Goal: Information Seeking & Learning: Learn about a topic

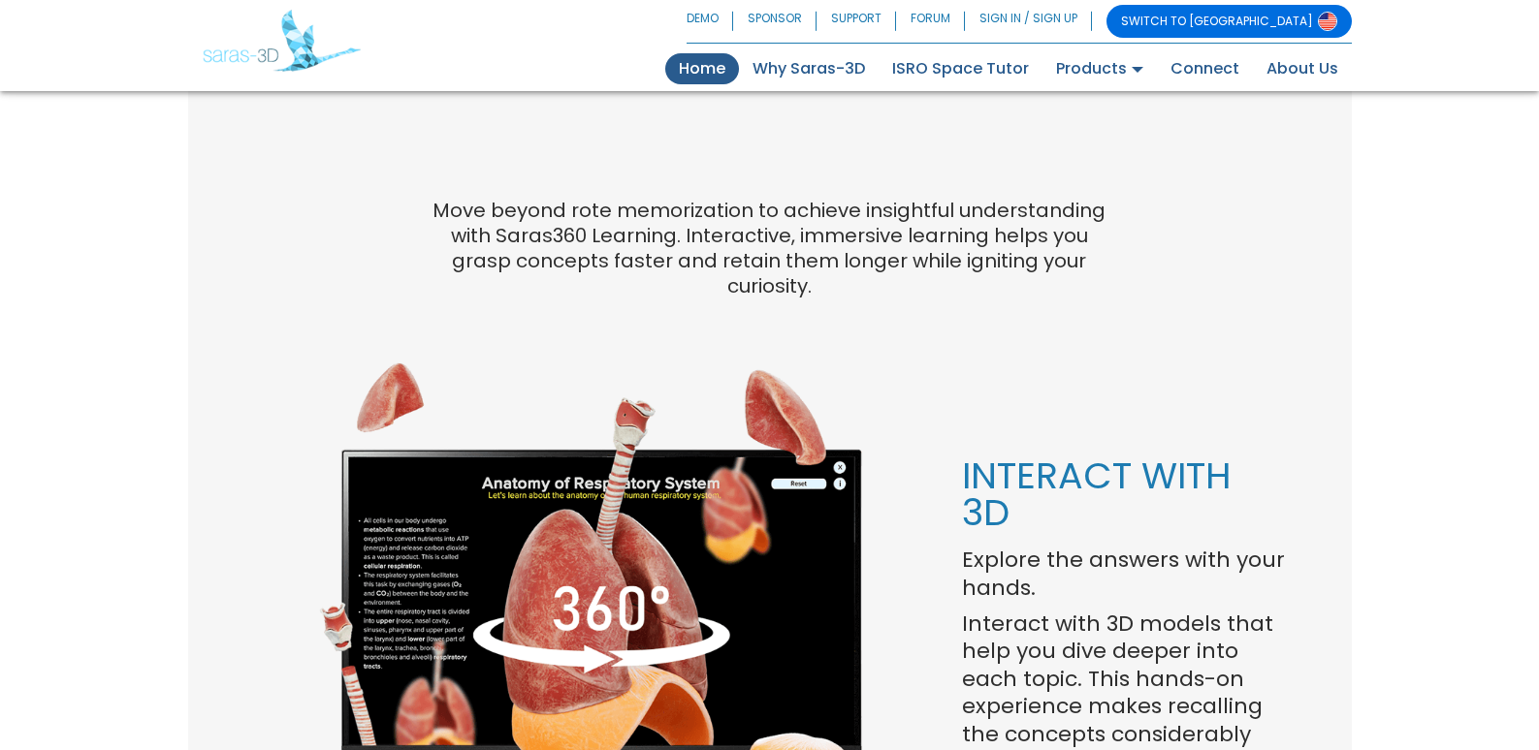
scroll to position [1260, 0]
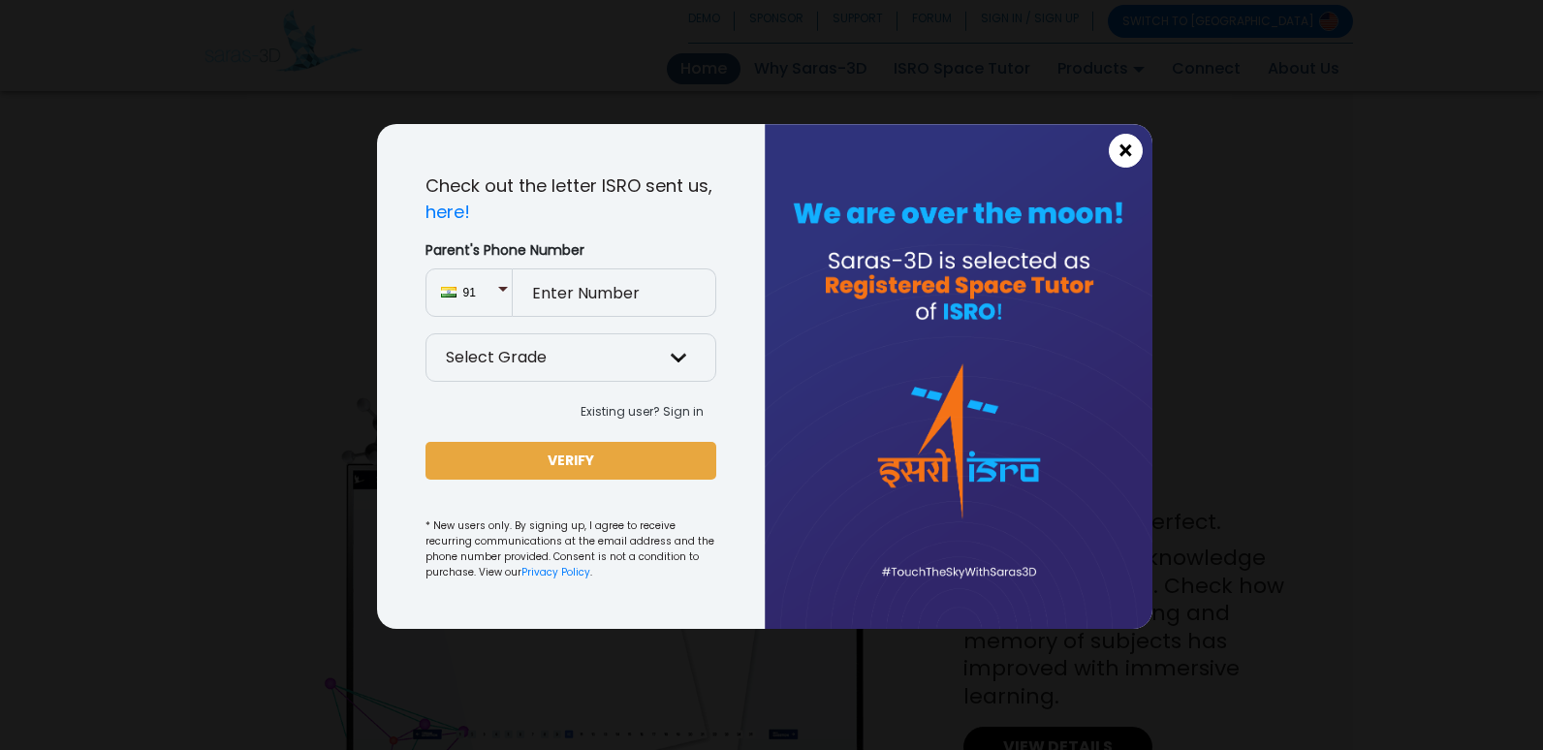
click at [1133, 143] on span "×" at bounding box center [1126, 151] width 16 height 25
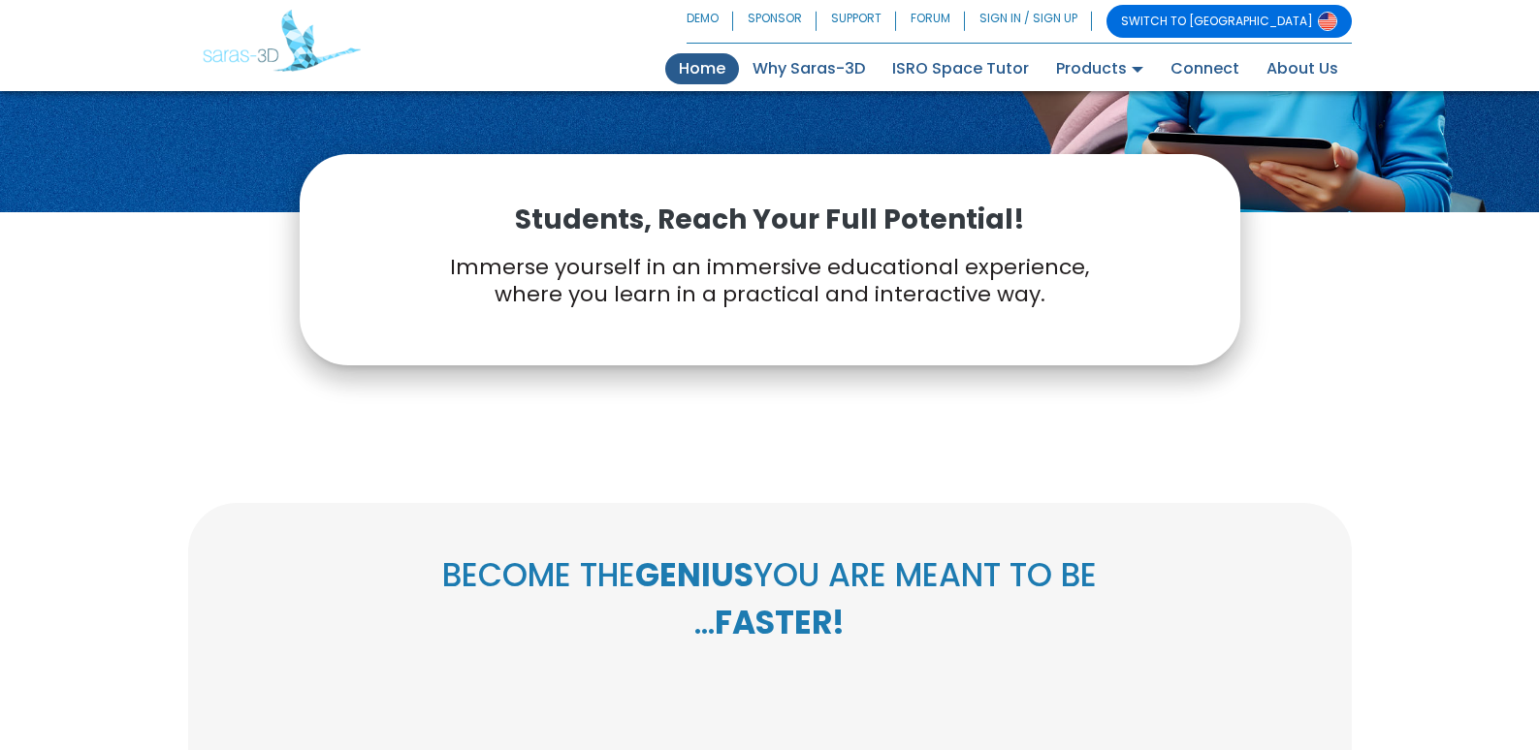
scroll to position [0, 0]
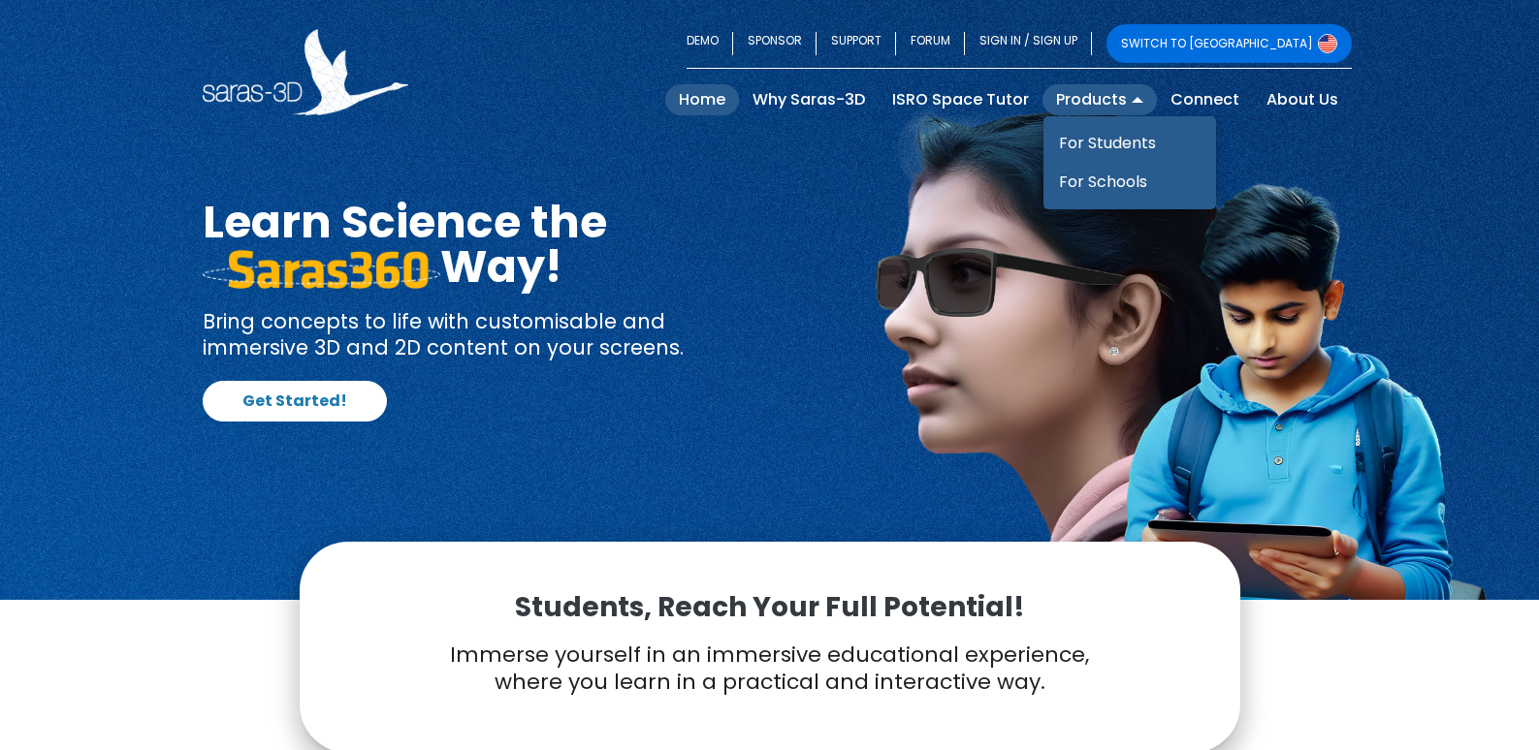
click at [1092, 105] on link "Products" at bounding box center [1099, 99] width 114 height 31
click at [1099, 148] on link "For Students" at bounding box center [1129, 143] width 173 height 39
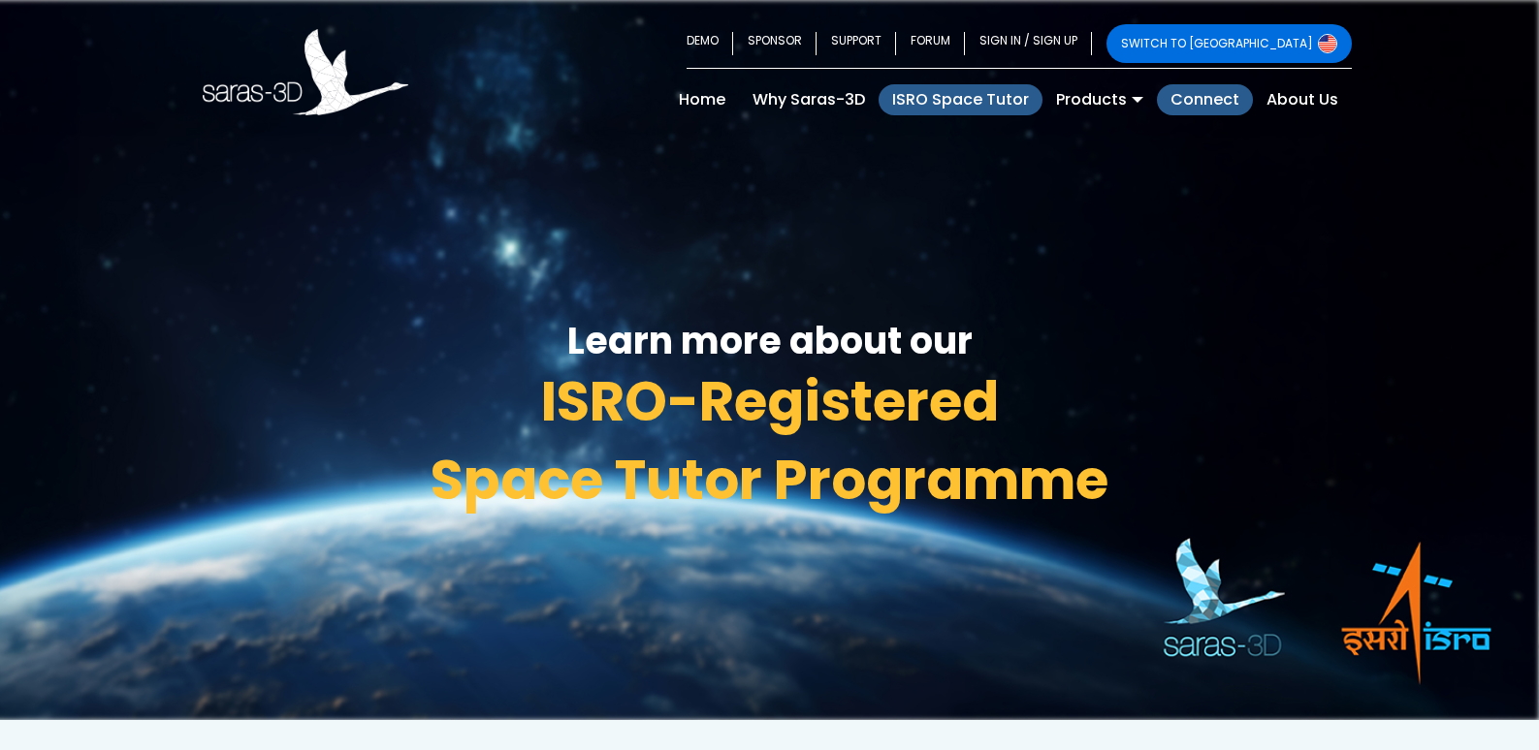
click at [1212, 102] on link "Connect" at bounding box center [1205, 99] width 96 height 31
click at [1298, 101] on link "About Us" at bounding box center [1302, 99] width 99 height 31
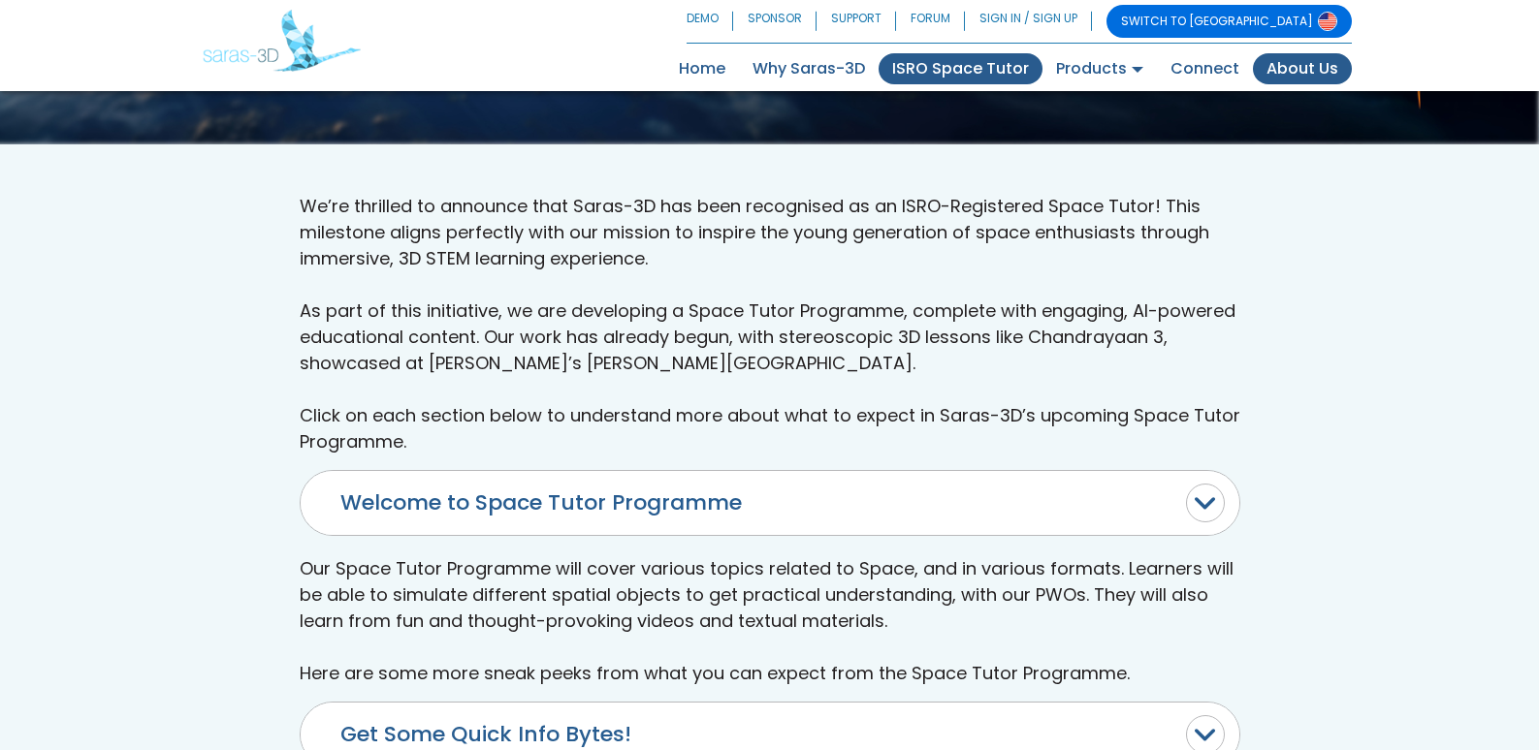
scroll to position [582, 0]
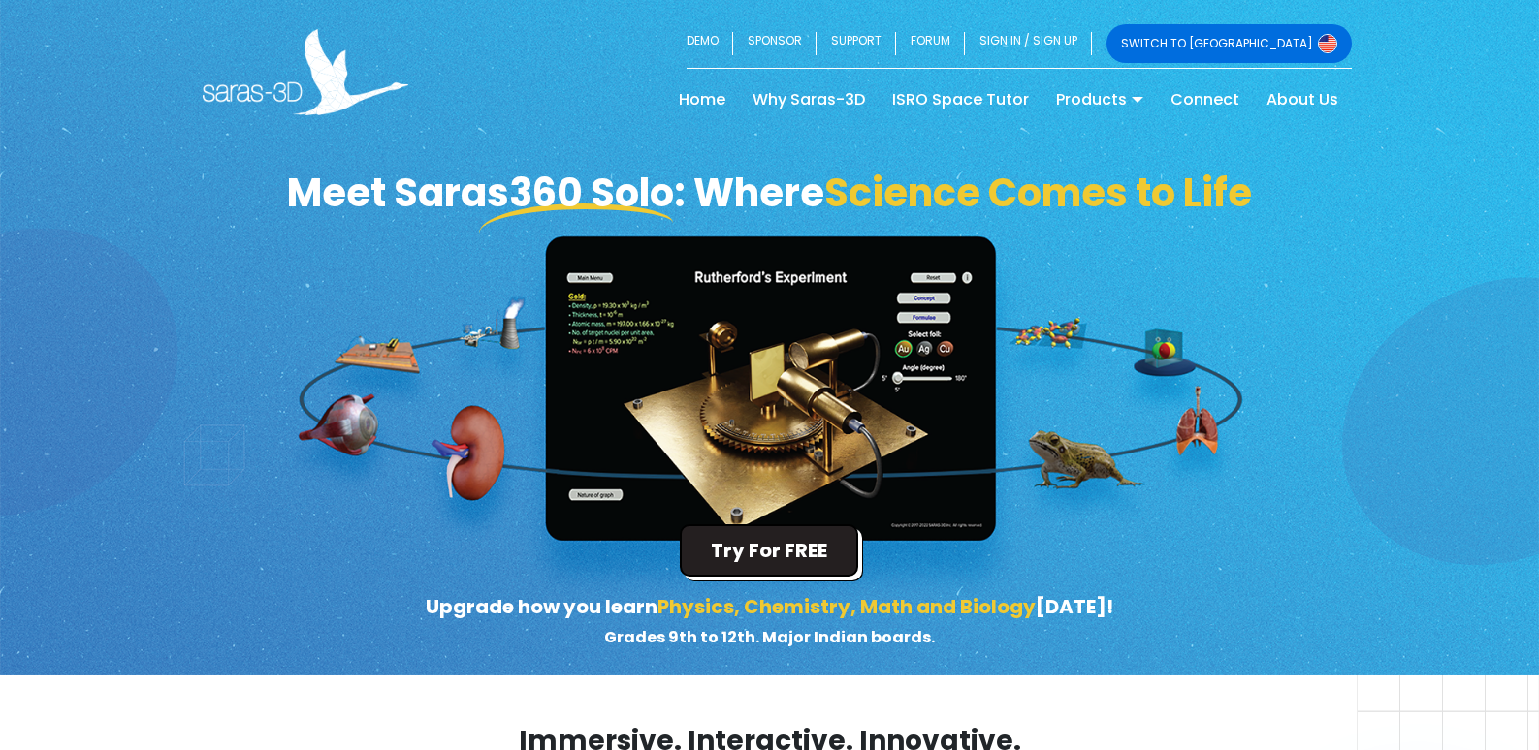
click at [796, 550] on button "Try For FREE" at bounding box center [769, 550] width 178 height 52
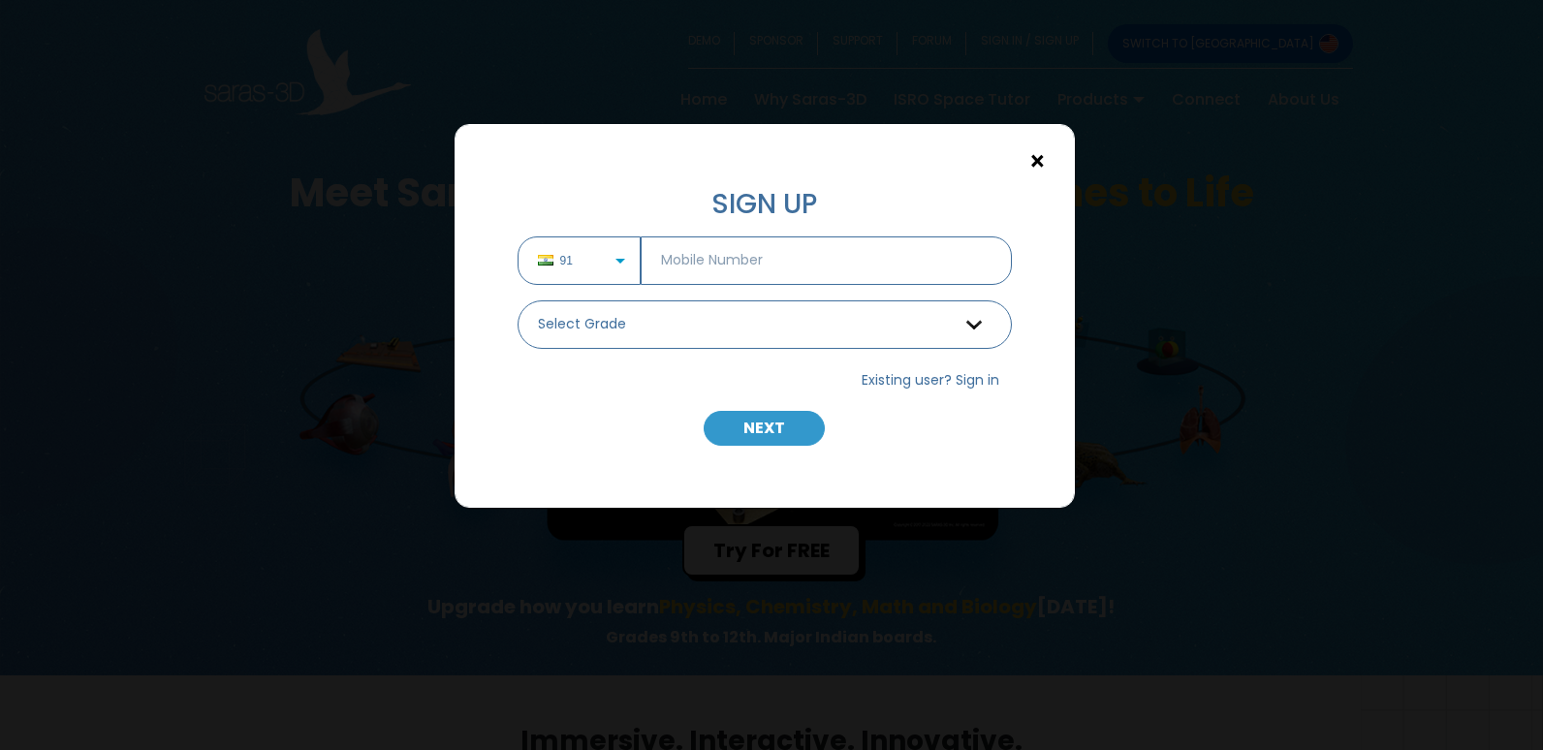
click at [1042, 163] on span "×" at bounding box center [1038, 161] width 16 height 25
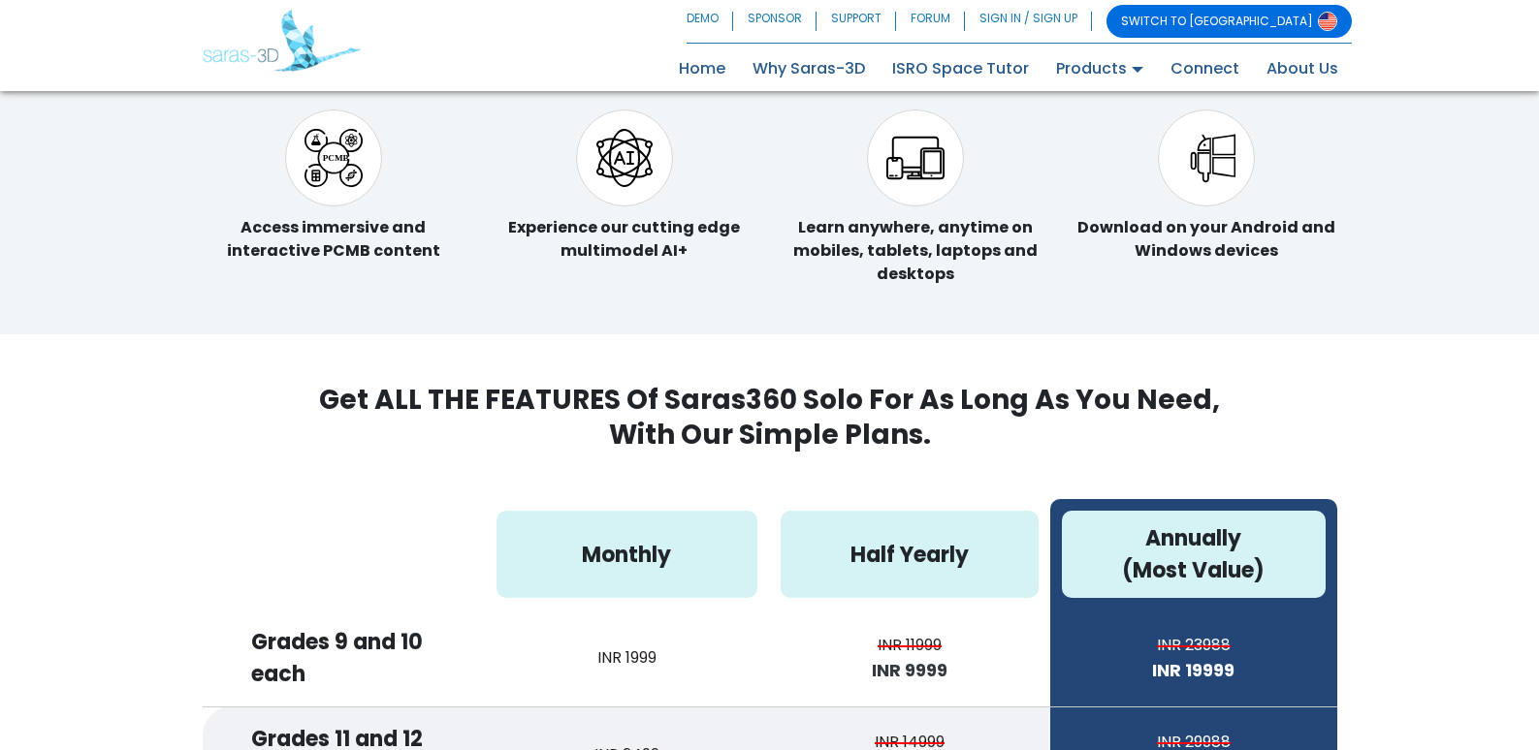
scroll to position [4750, 0]
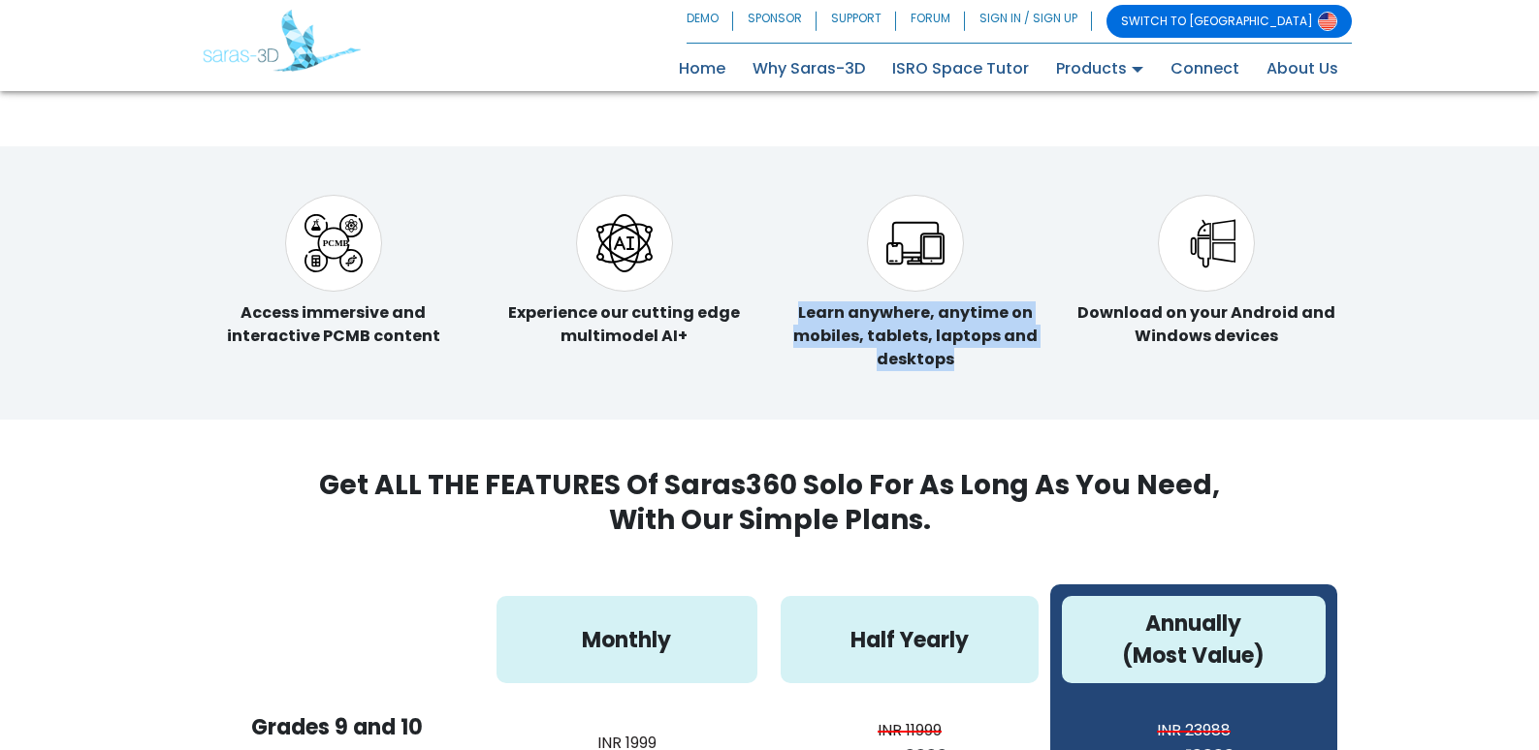
drag, startPoint x: 781, startPoint y: 281, endPoint x: 968, endPoint y: 336, distance: 194.2
click at [968, 336] on div "Learn anywhere, anytime on mobiles, tablets, laptops and desktops" at bounding box center [915, 283] width 291 height 176
drag, startPoint x: 968, startPoint y: 336, endPoint x: 840, endPoint y: 330, distance: 128.1
click at [840, 330] on div "Learn anywhere, anytime on mobiles, tablets, laptops and desktops" at bounding box center [915, 283] width 262 height 176
drag, startPoint x: 778, startPoint y: 291, endPoint x: 985, endPoint y: 344, distance: 213.3
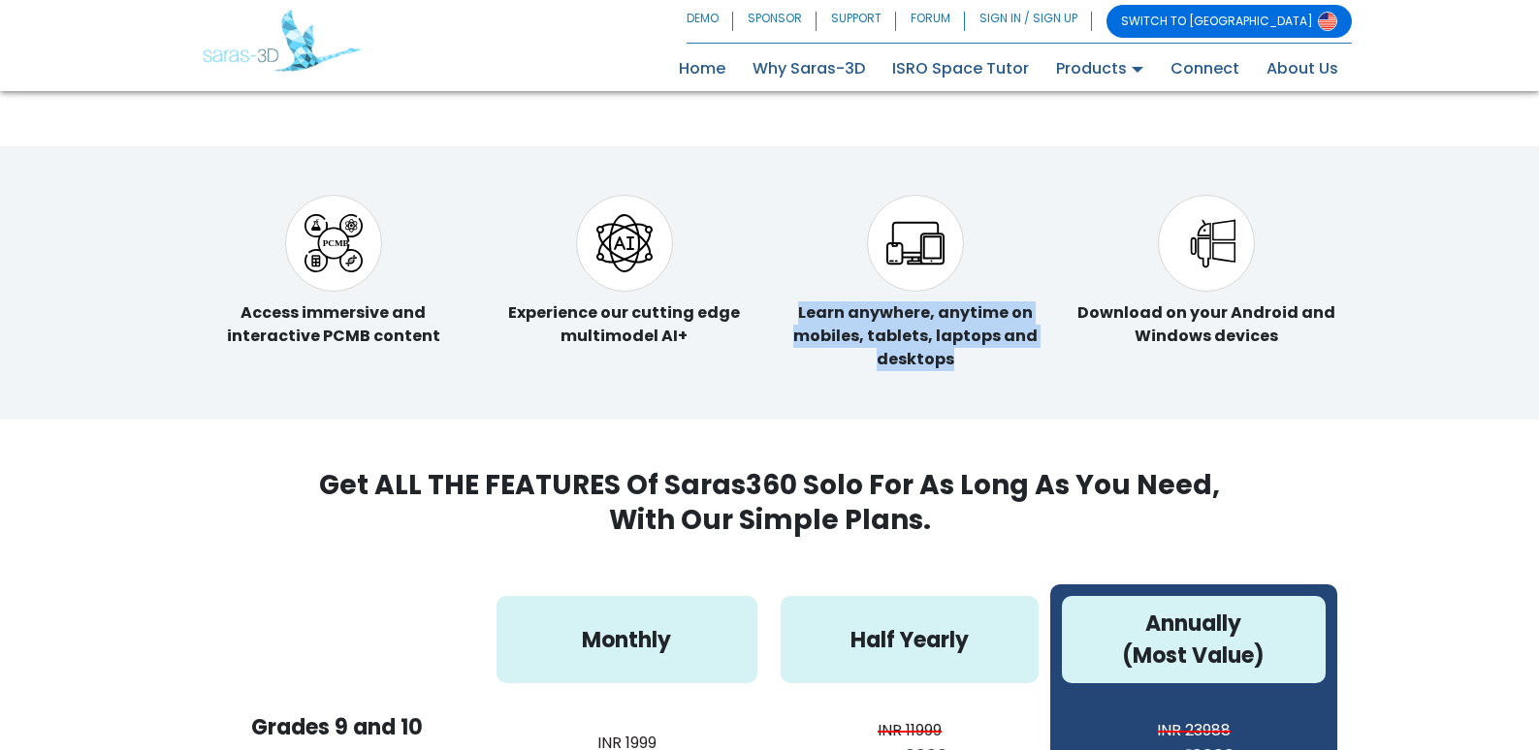
click at [985, 344] on div "Learn anywhere, anytime on mobiles, tablets, laptops and desktops" at bounding box center [915, 283] width 291 height 176
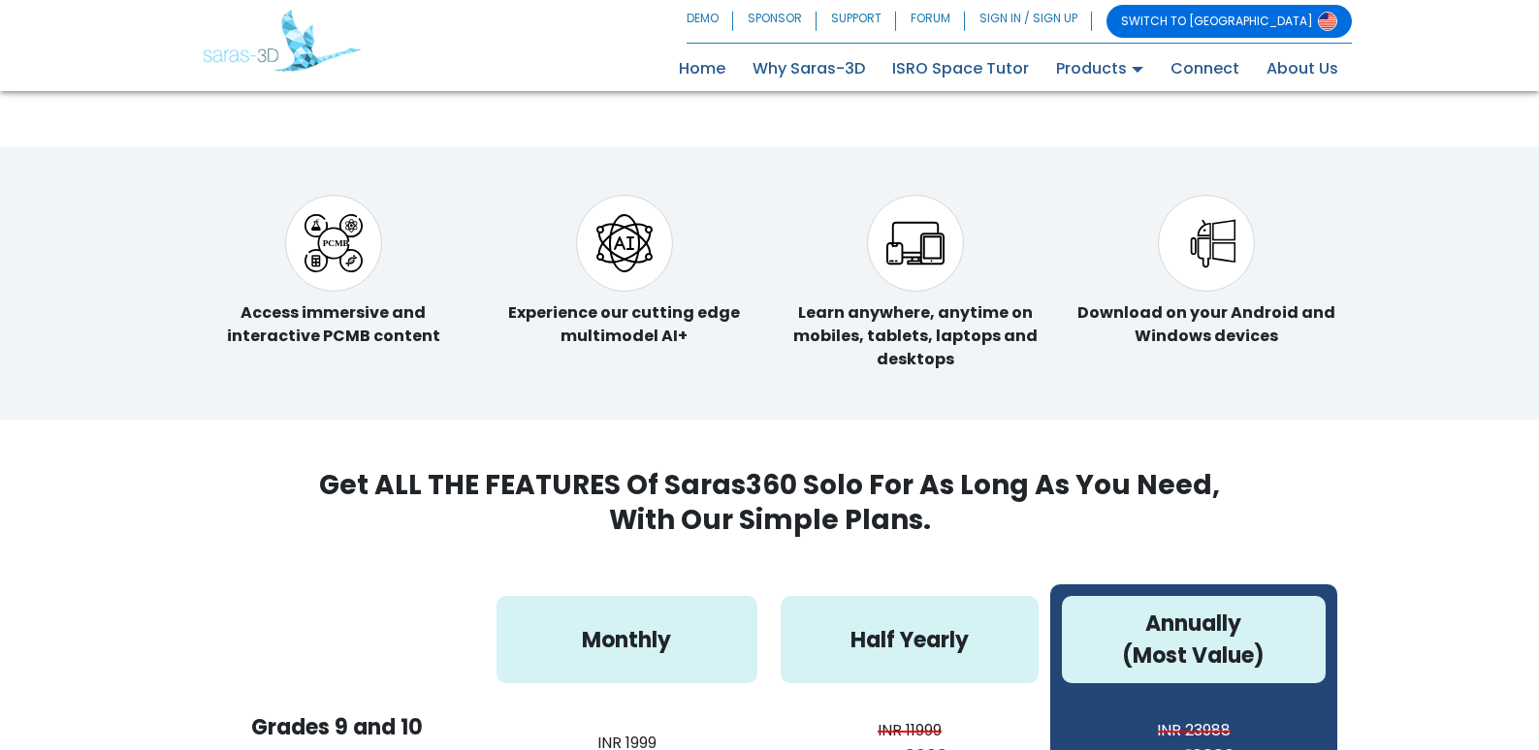
drag, startPoint x: 985, startPoint y: 344, endPoint x: 1230, endPoint y: 302, distance: 249.0
click at [1240, 303] on span "Download on your Android and Windows devices" at bounding box center [1206, 325] width 258 height 46
drag, startPoint x: 1064, startPoint y: 290, endPoint x: 1296, endPoint y: 303, distance: 233.1
click at [1296, 303] on div "Download on your Android and Windows devices" at bounding box center [1206, 283] width 291 height 176
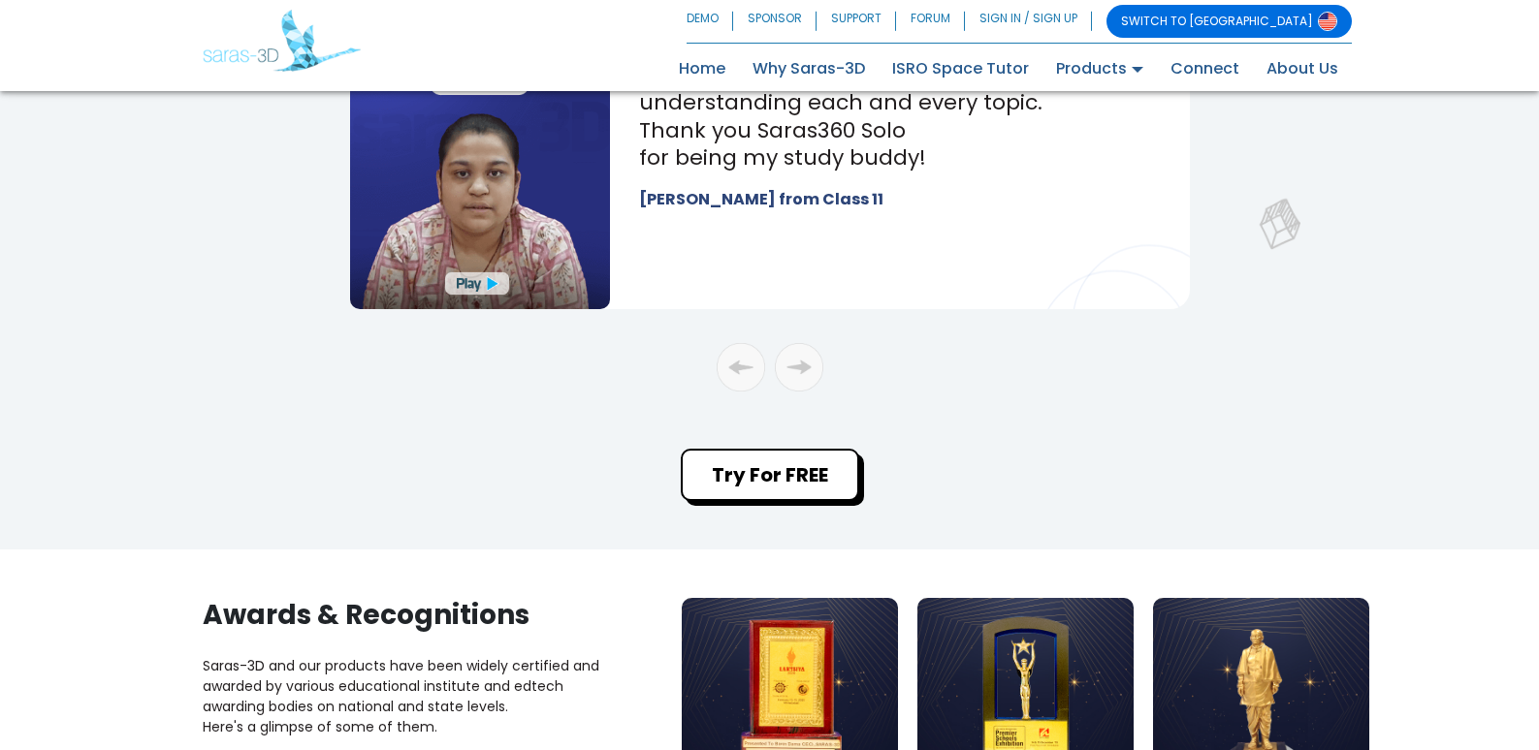
scroll to position [3005, 0]
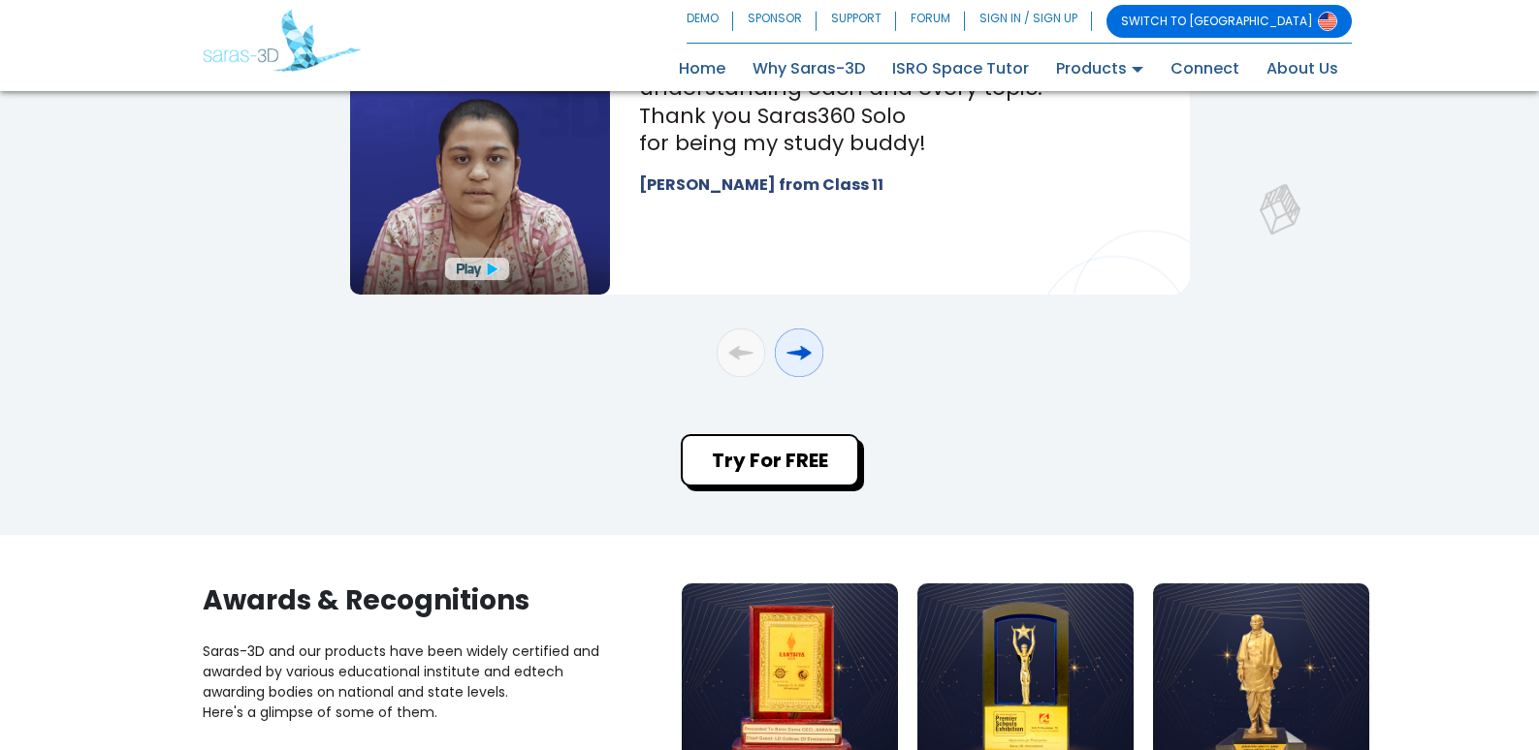
click at [802, 360] on div "button" at bounding box center [799, 353] width 48 height 48
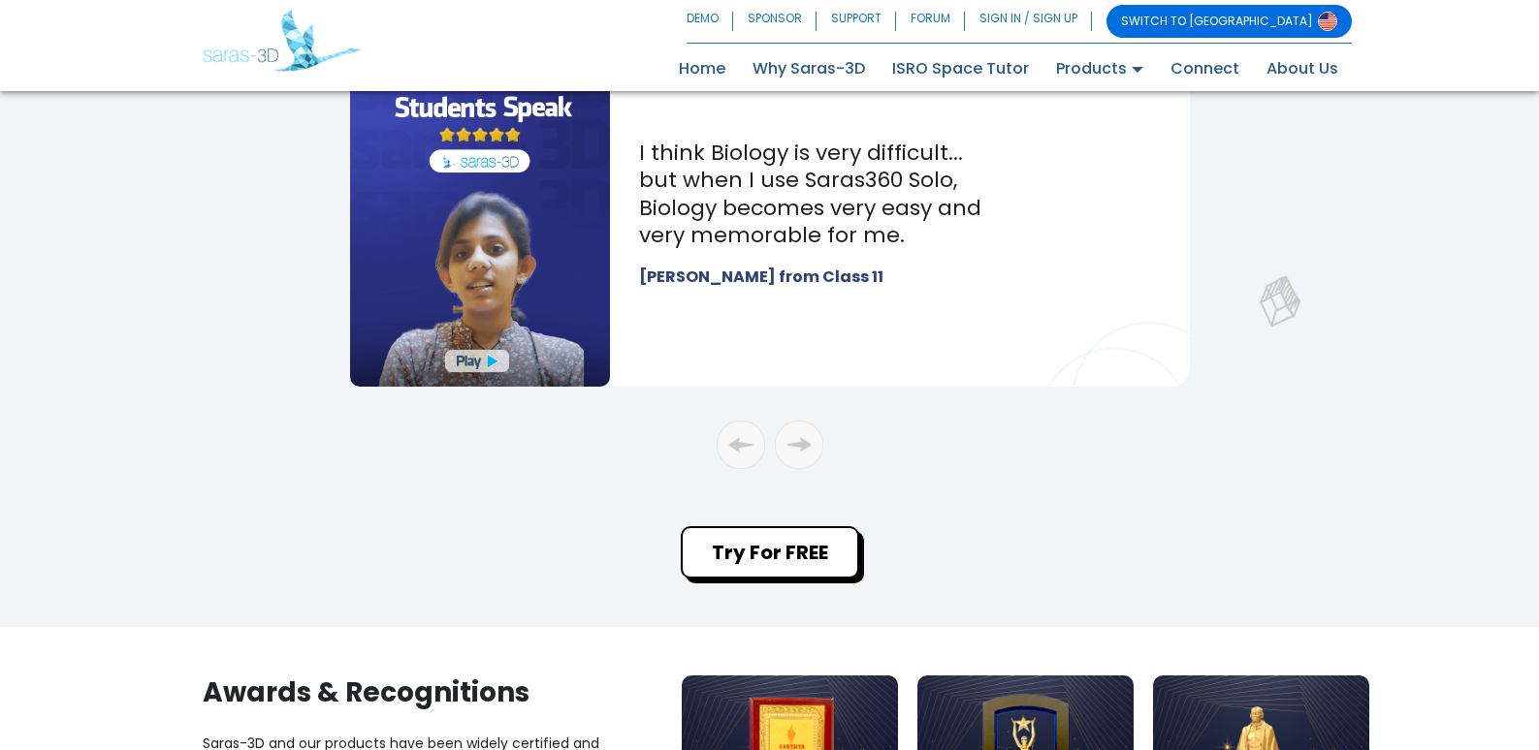
scroll to position [2908, 0]
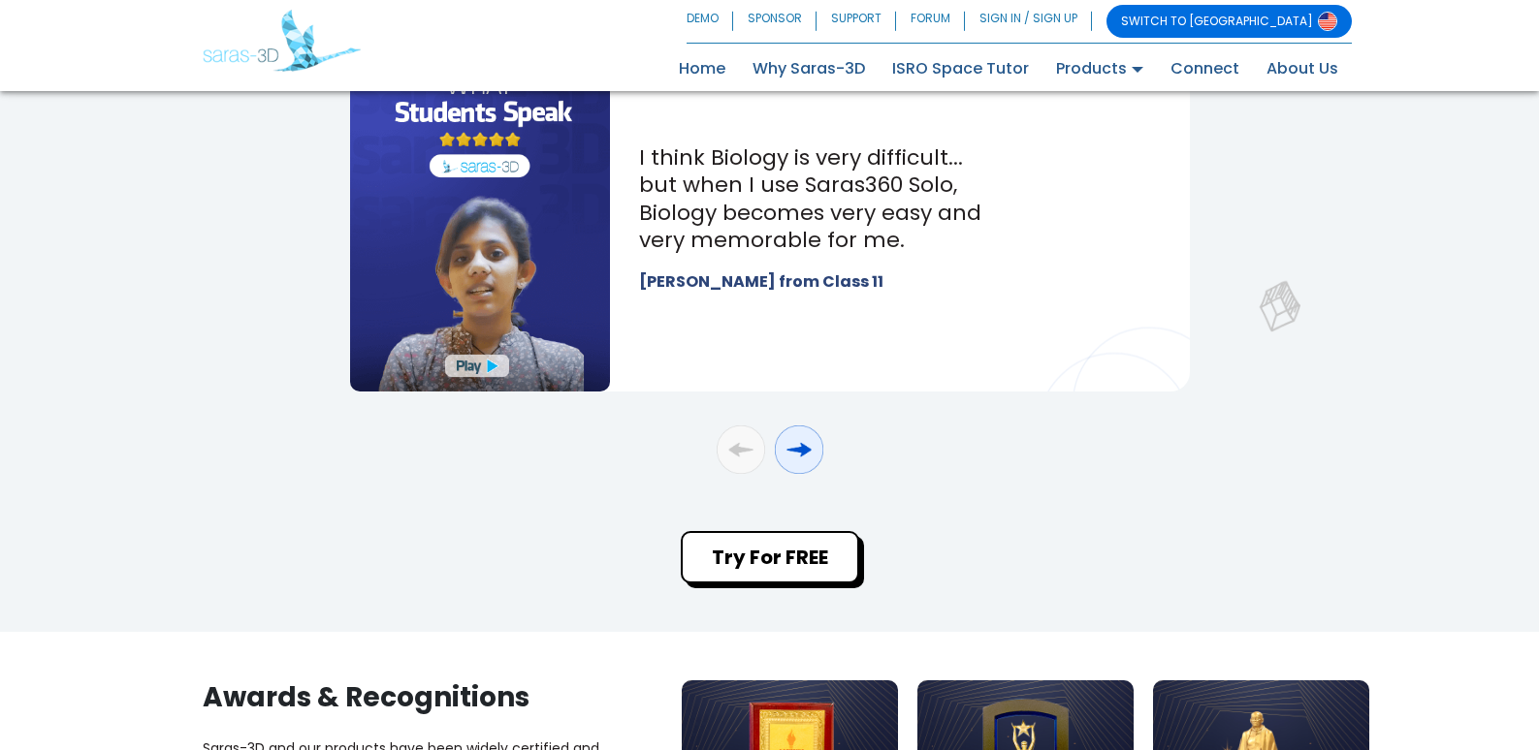
click at [802, 448] on div "button" at bounding box center [799, 450] width 48 height 48
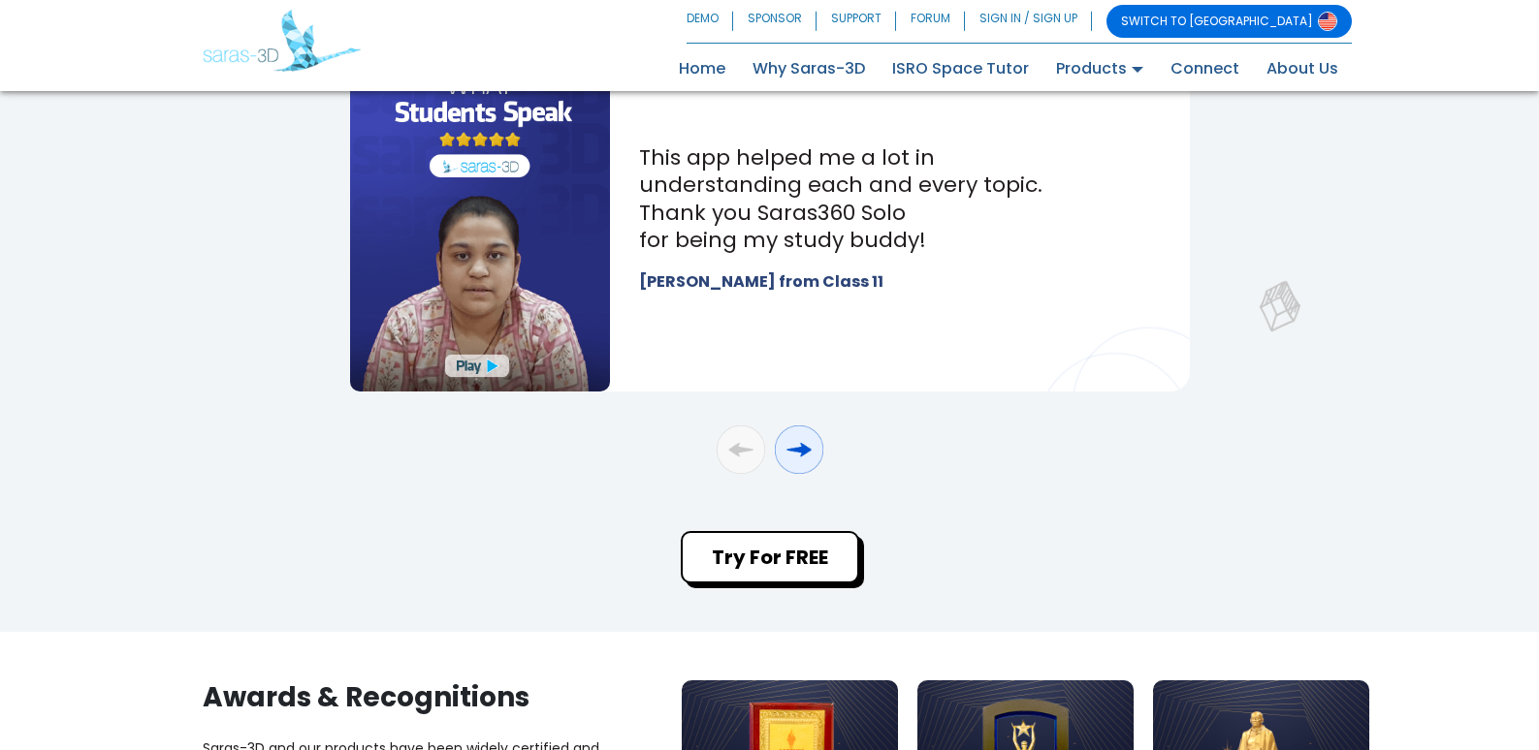
click at [802, 448] on div "button" at bounding box center [799, 450] width 48 height 48
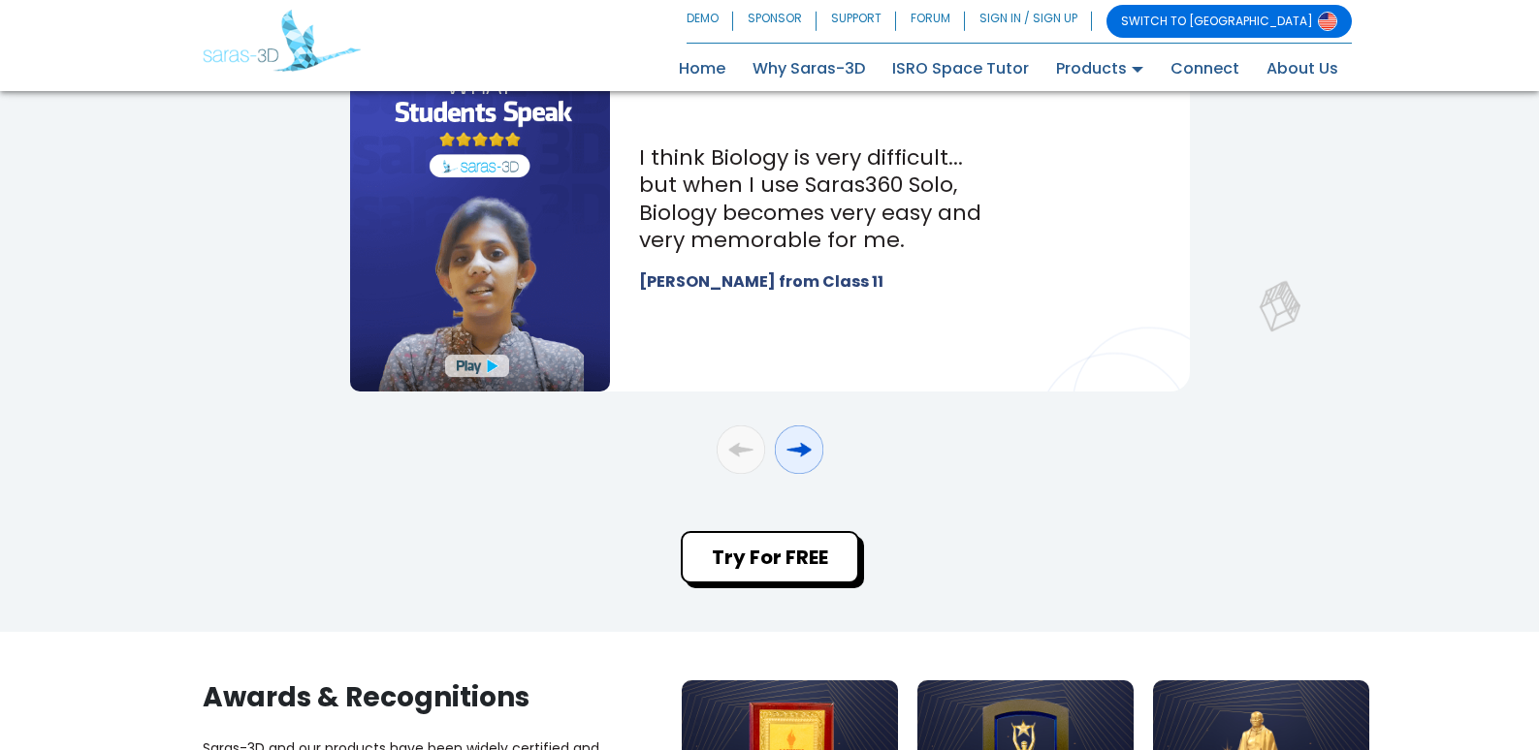
click at [802, 448] on div "button" at bounding box center [799, 450] width 48 height 48
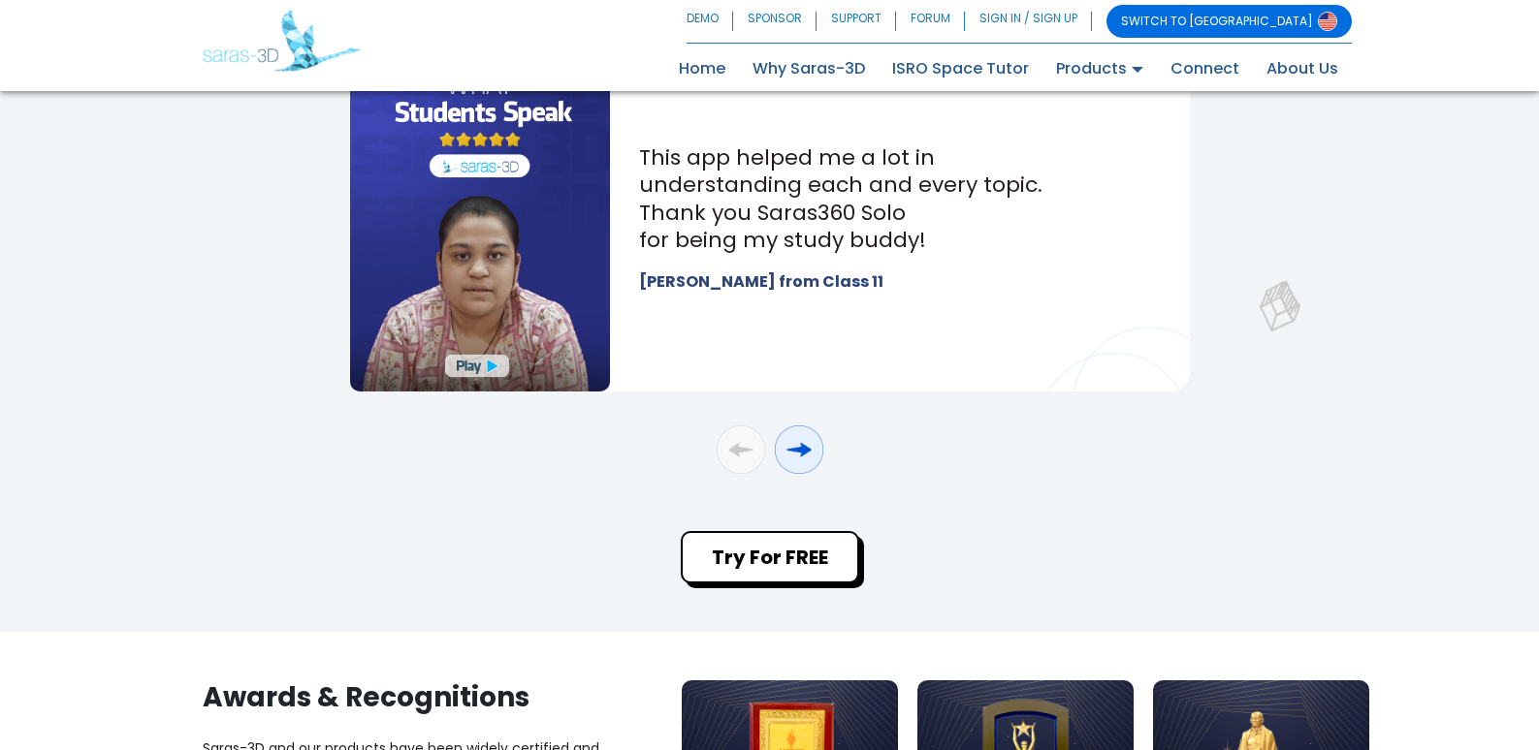
click at [802, 448] on div "button" at bounding box center [799, 450] width 48 height 48
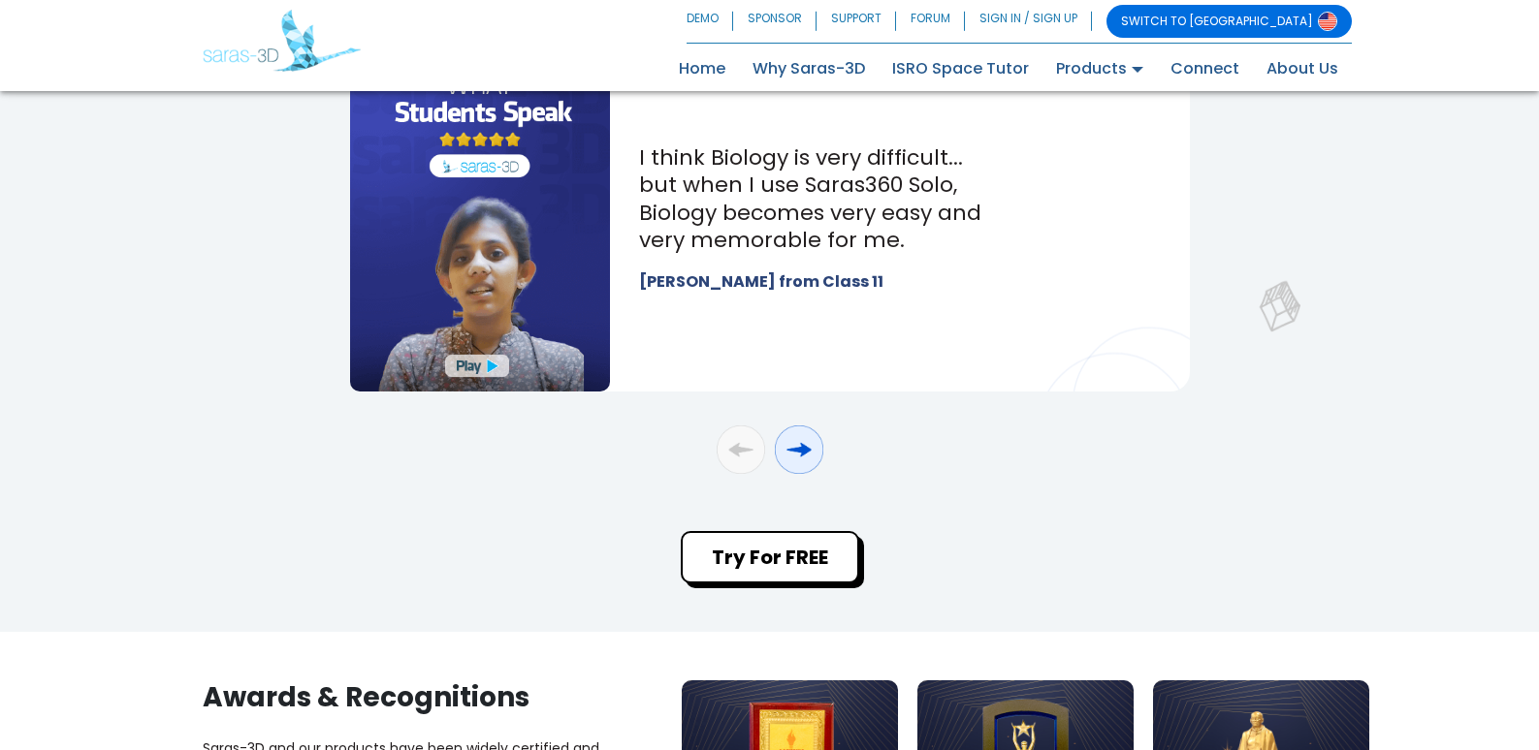
click at [802, 448] on div "button" at bounding box center [799, 450] width 48 height 48
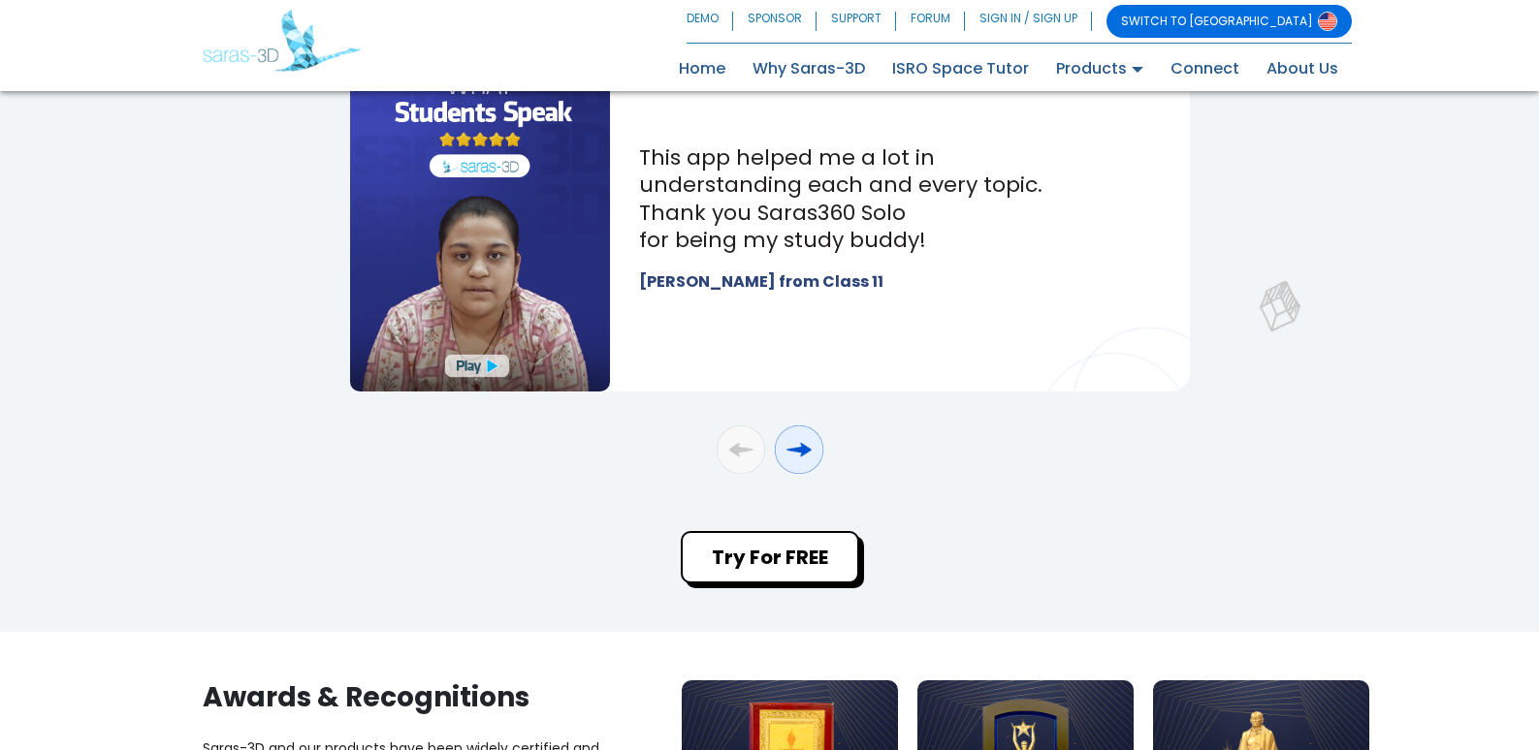
click at [802, 448] on div "button" at bounding box center [799, 450] width 48 height 48
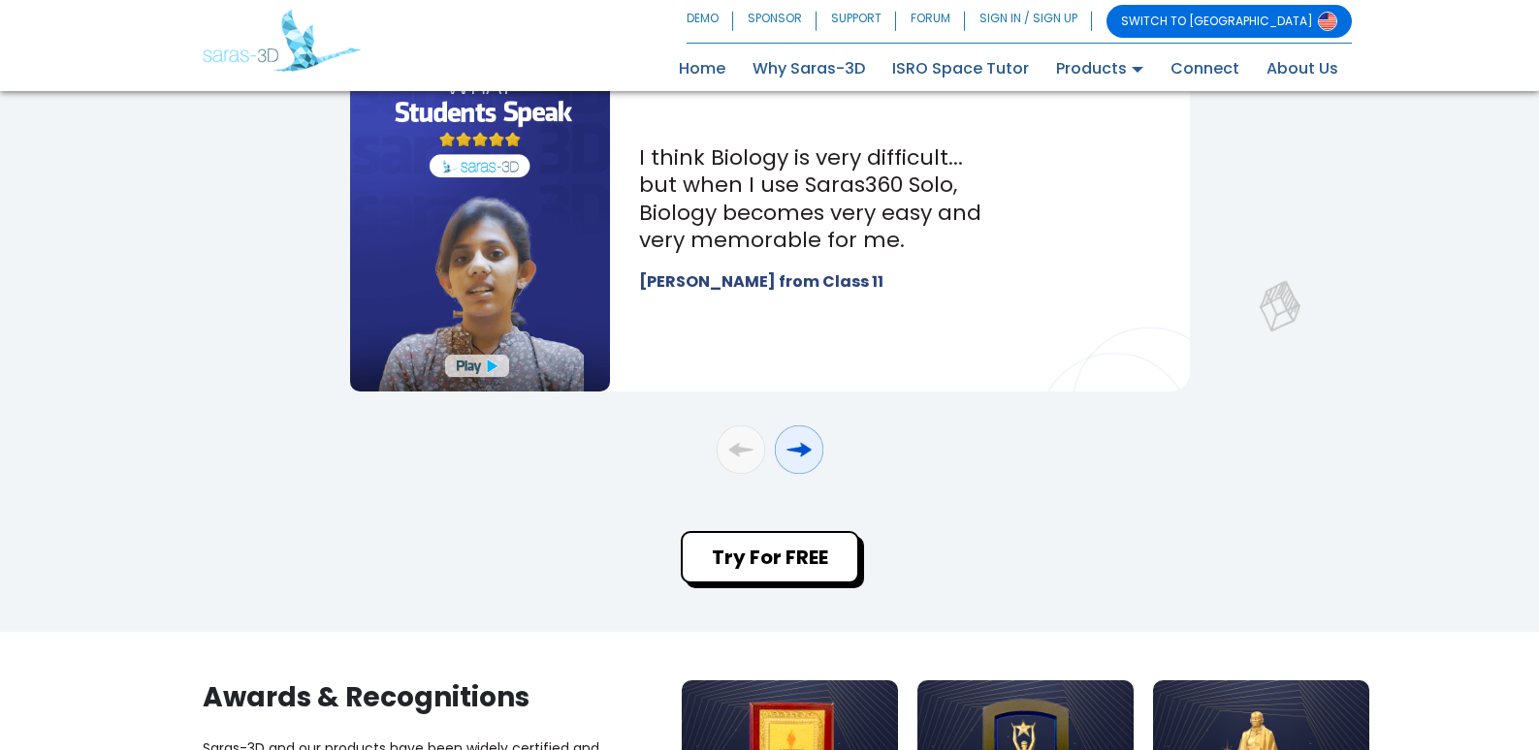
click at [802, 448] on div "button" at bounding box center [799, 450] width 48 height 48
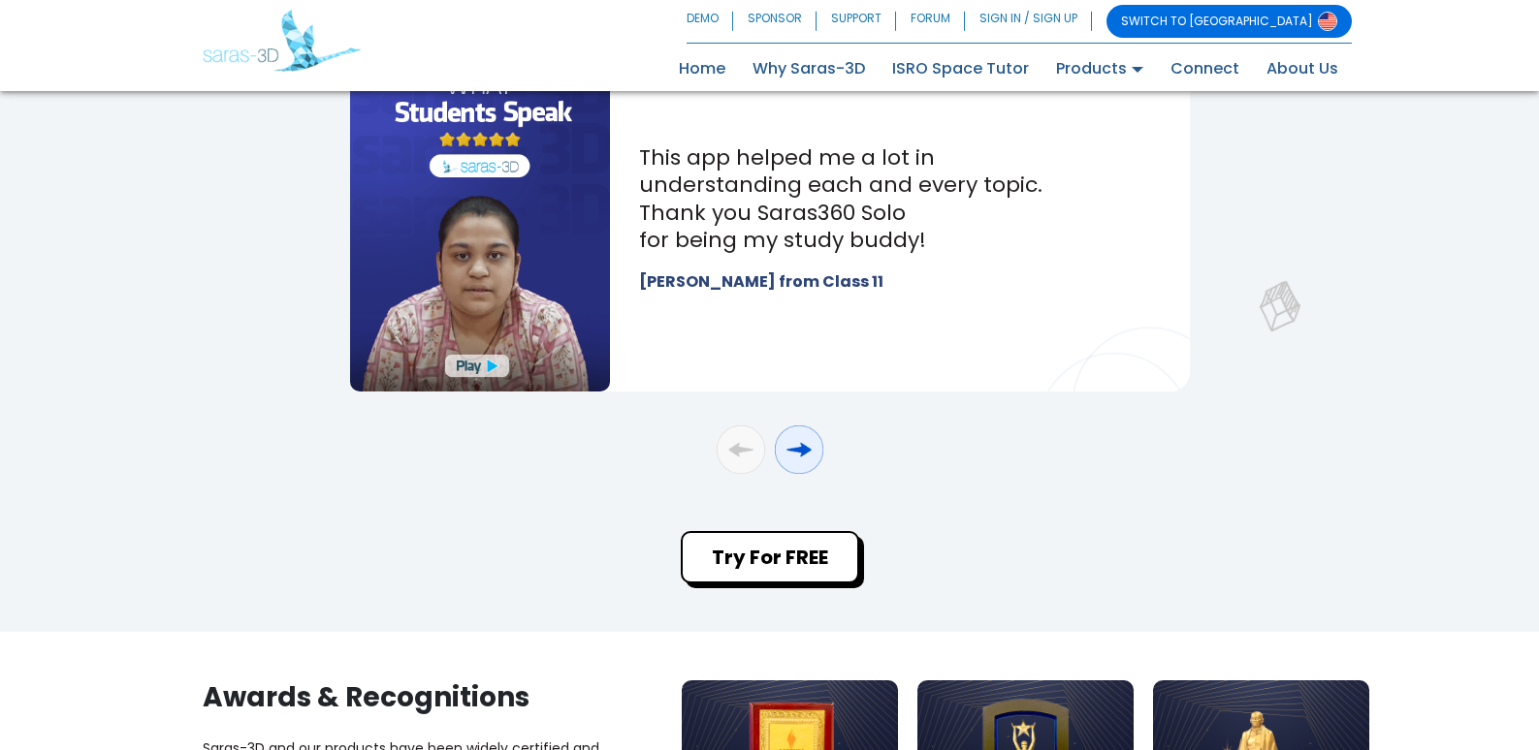
click at [802, 448] on div "button" at bounding box center [799, 450] width 48 height 48
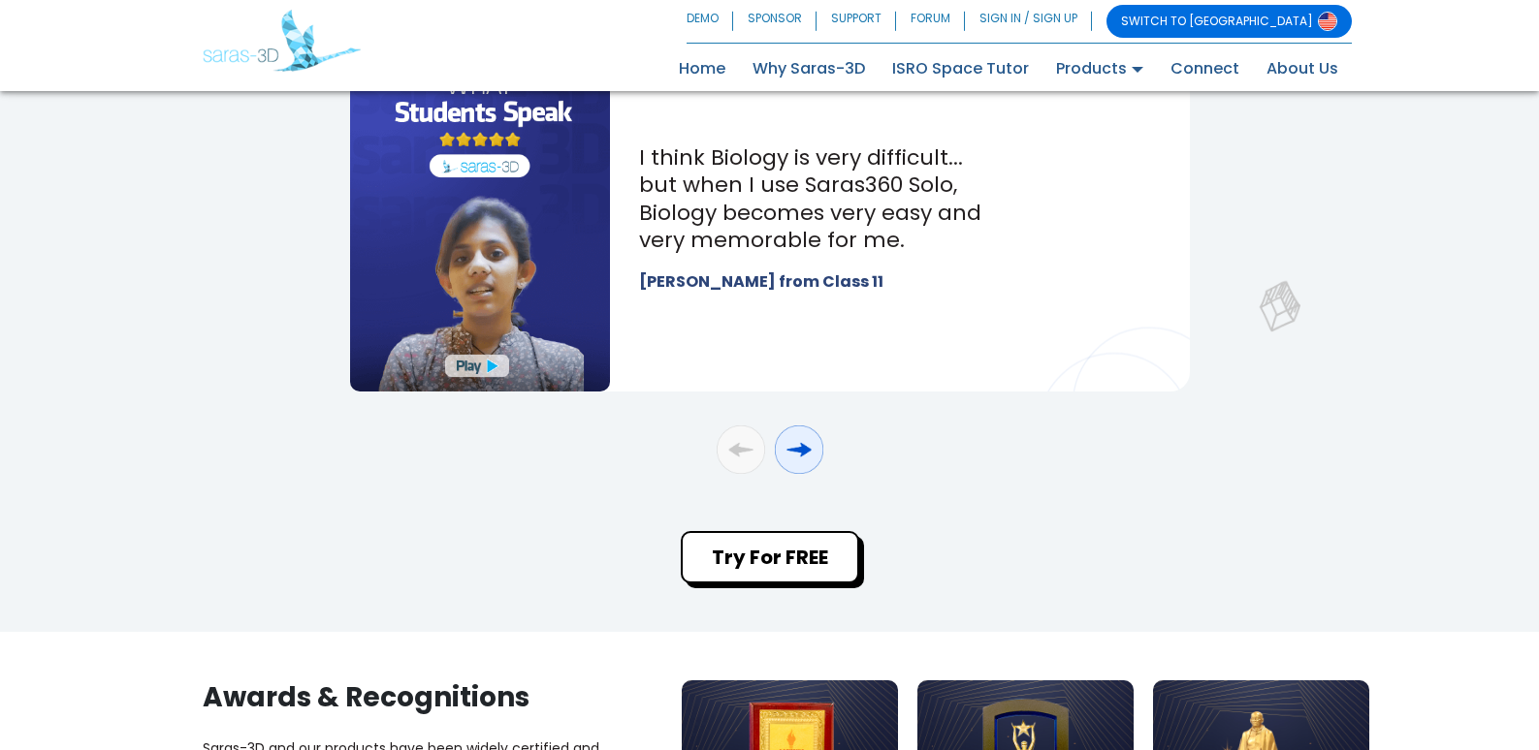
click at [802, 448] on div "button" at bounding box center [799, 450] width 48 height 48
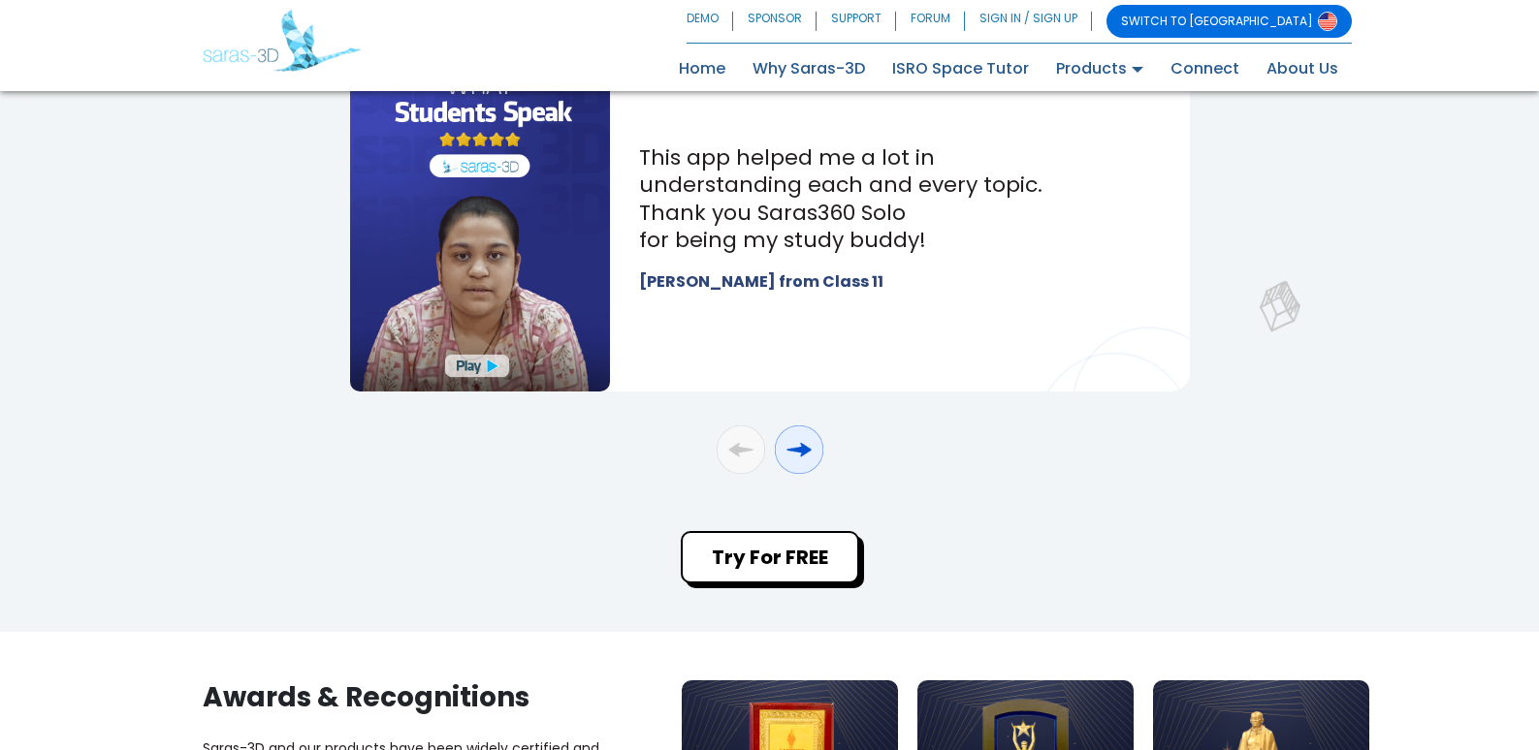
click at [802, 448] on div "button" at bounding box center [799, 450] width 48 height 48
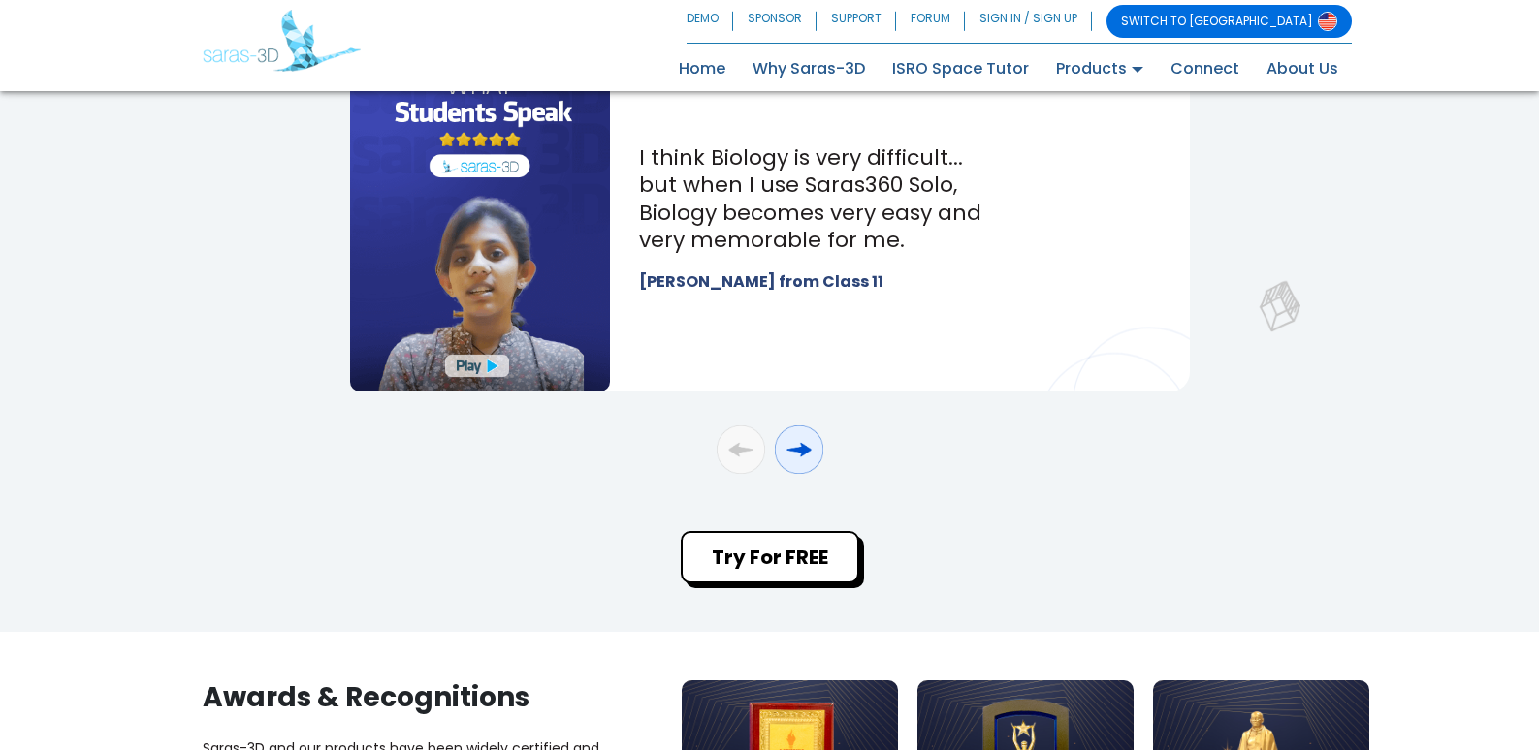
click at [802, 448] on div "button" at bounding box center [799, 450] width 48 height 48
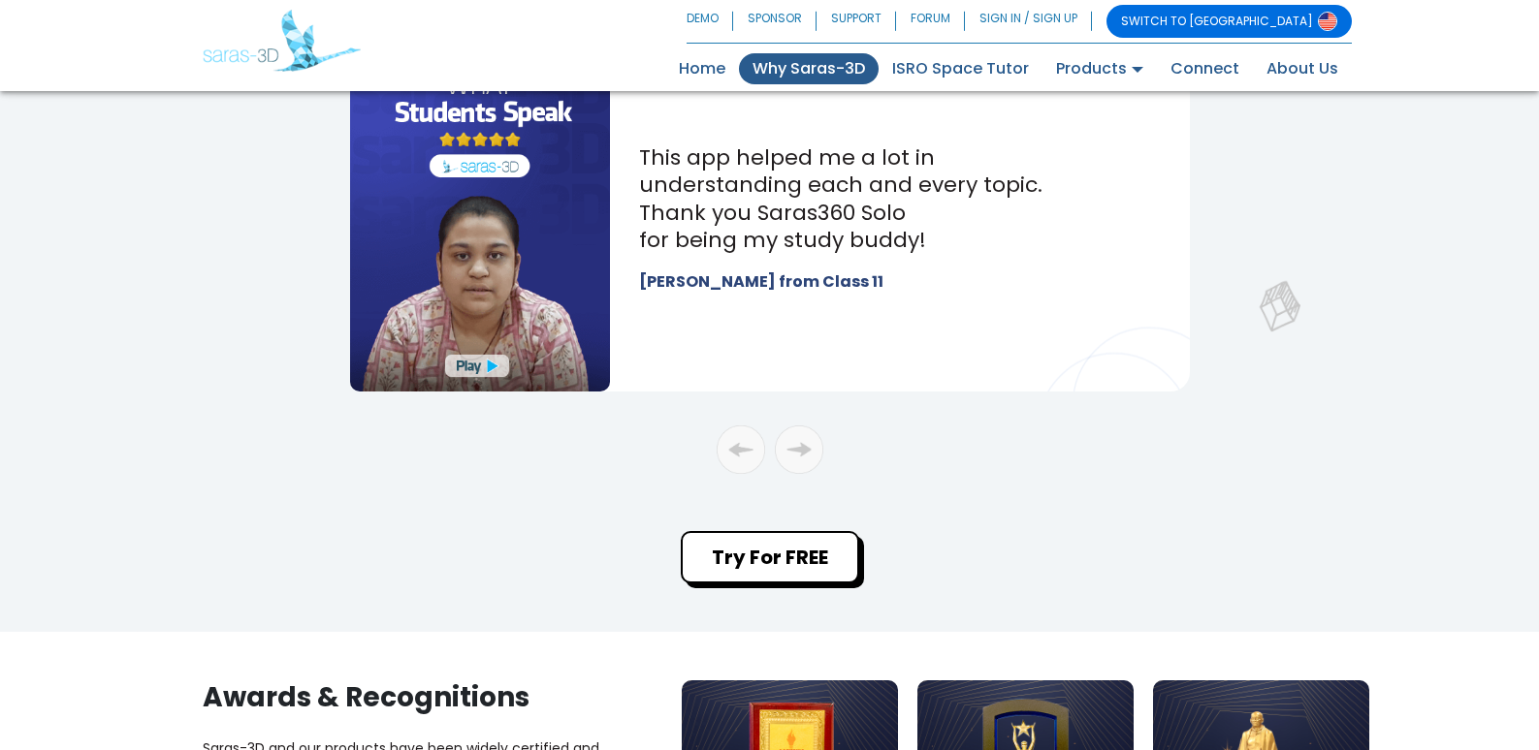
click at [838, 68] on link "Why Saras-3D" at bounding box center [809, 68] width 140 height 31
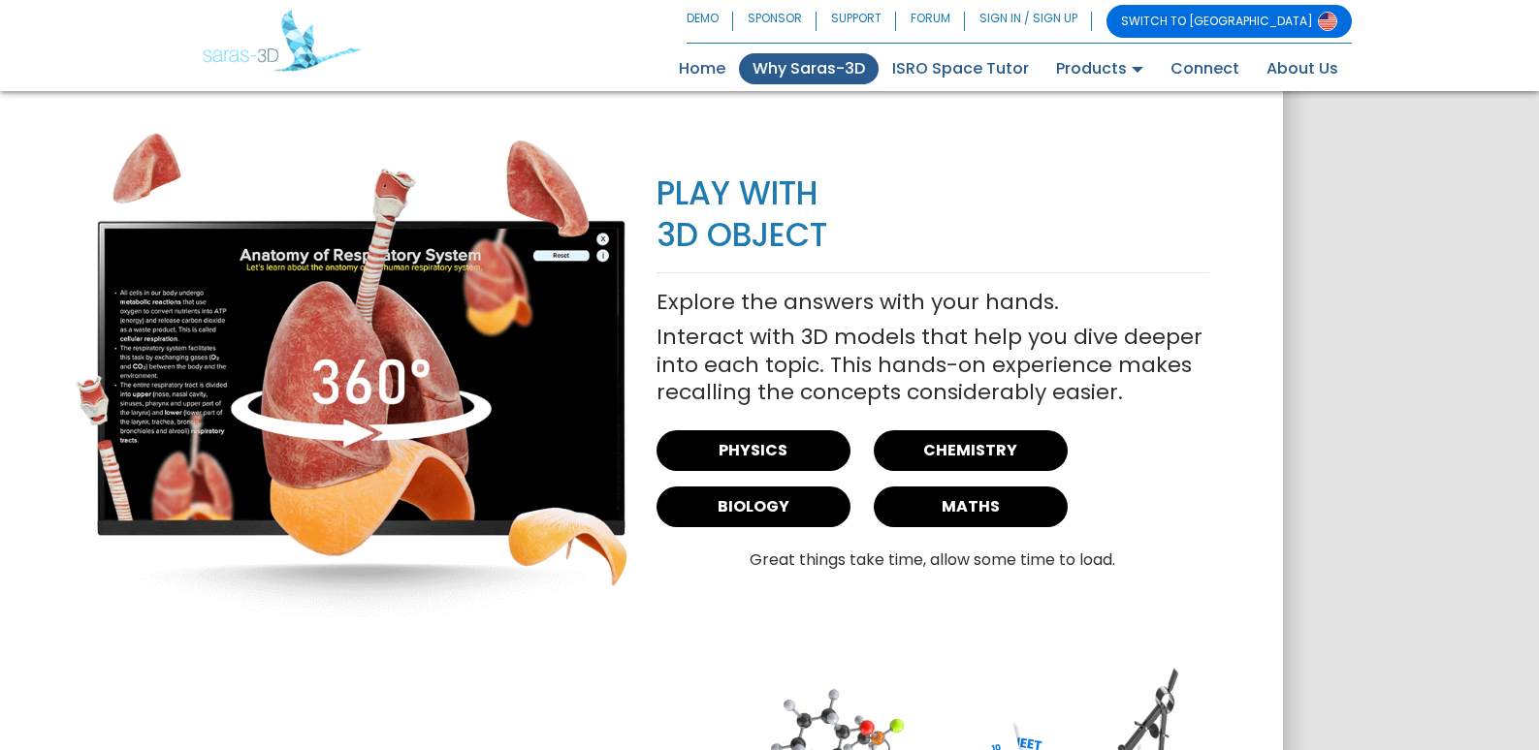
scroll to position [2327, 0]
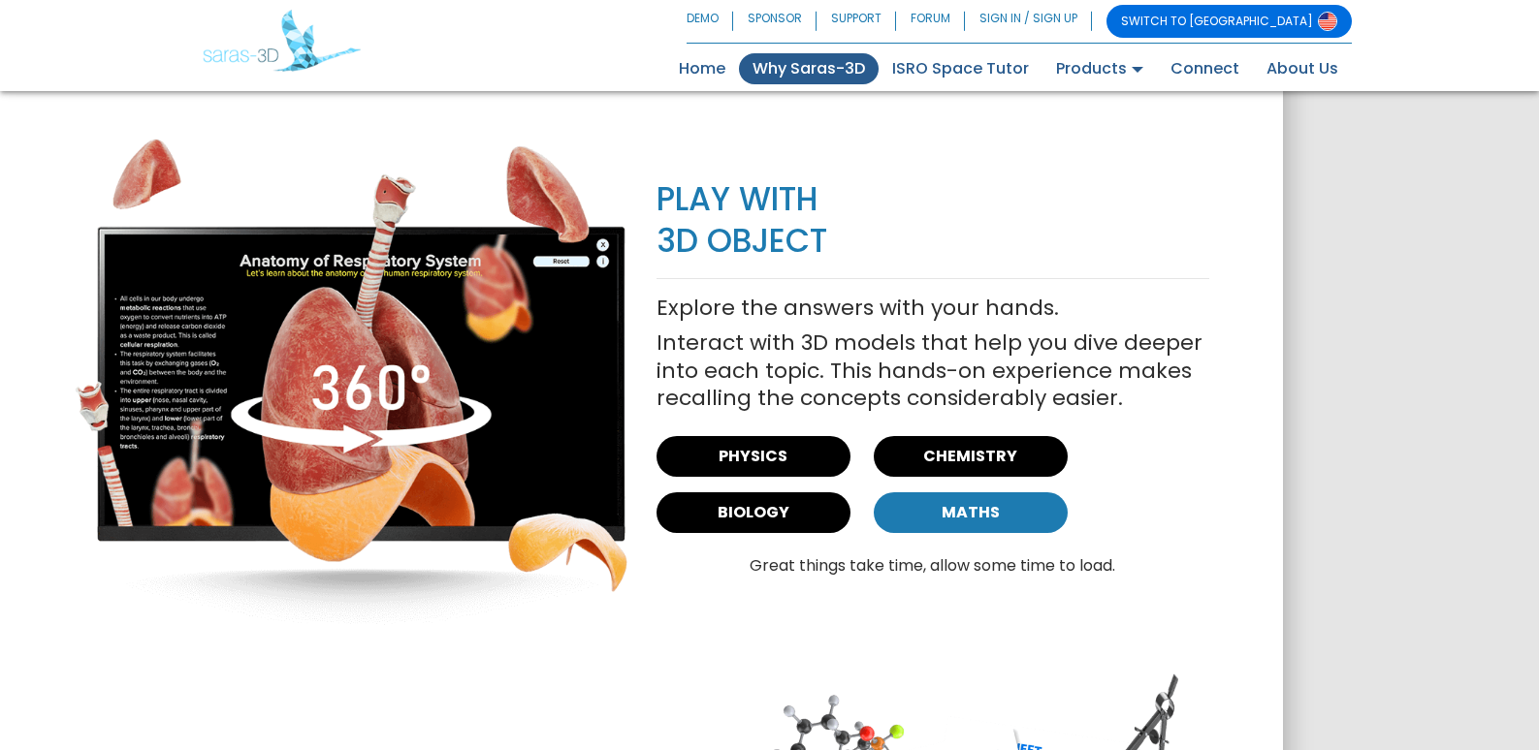
click at [884, 521] on link "MATHS" at bounding box center [970, 512] width 194 height 41
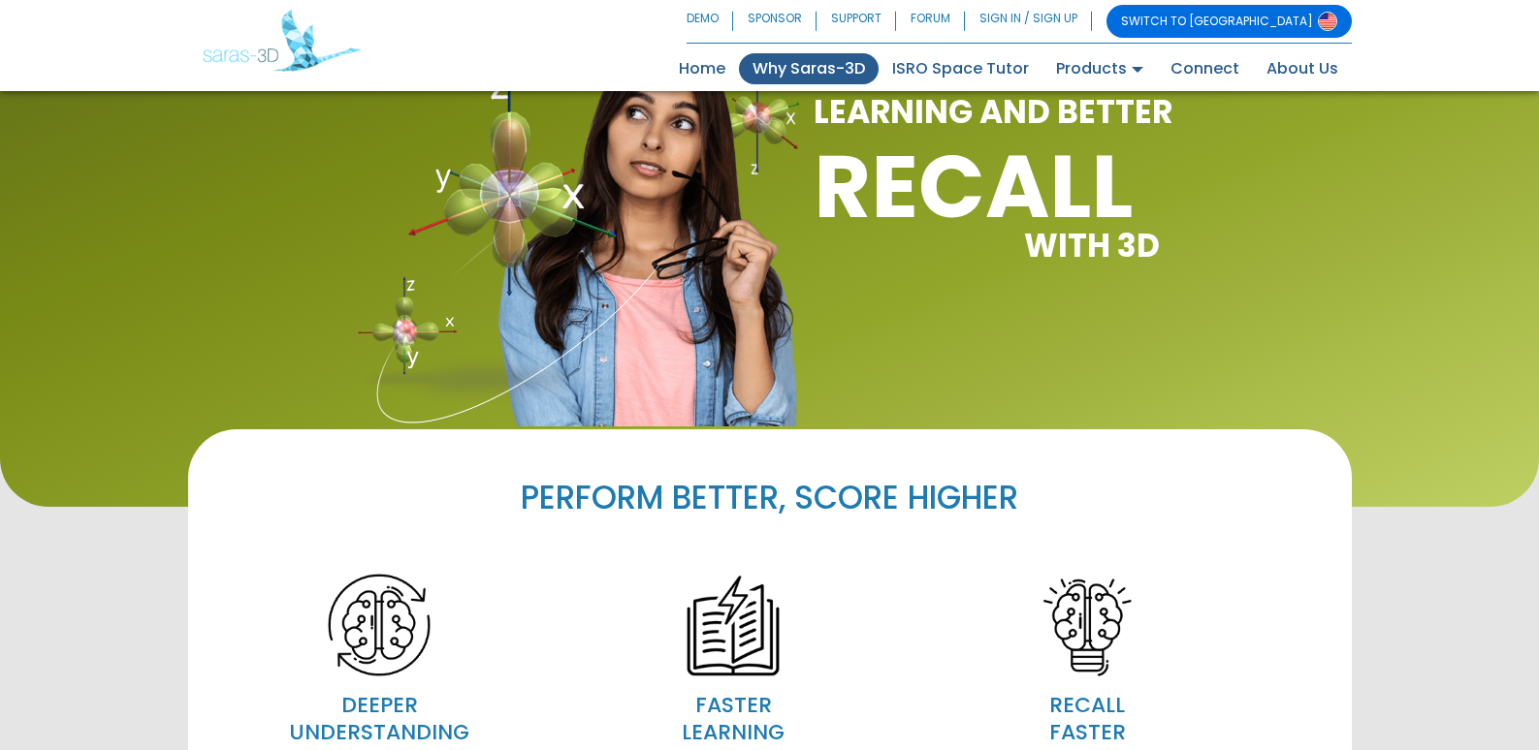
scroll to position [0, 0]
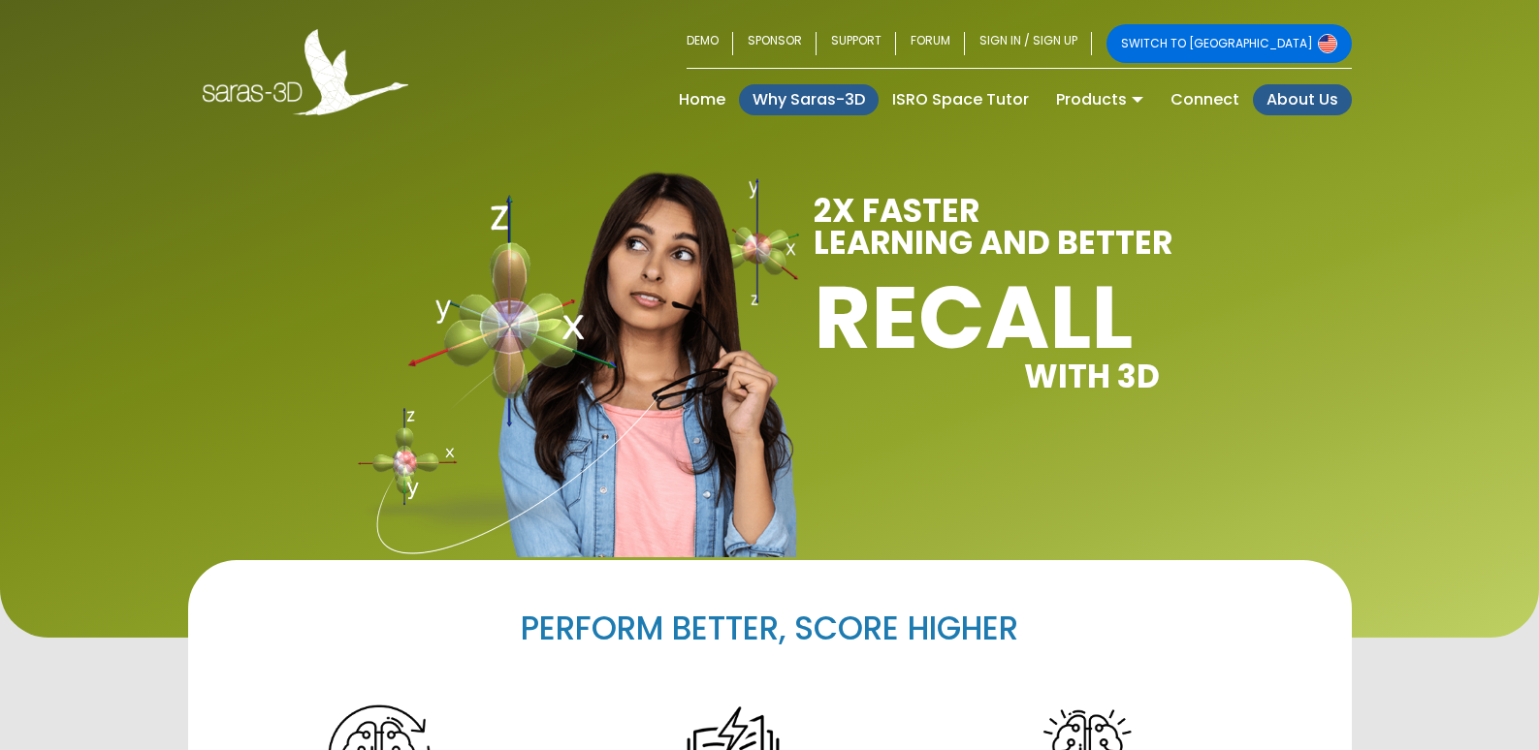
drag, startPoint x: 1274, startPoint y: 99, endPoint x: 1070, endPoint y: 0, distance: 226.3
click at [1274, 99] on link "About Us" at bounding box center [1302, 99] width 99 height 31
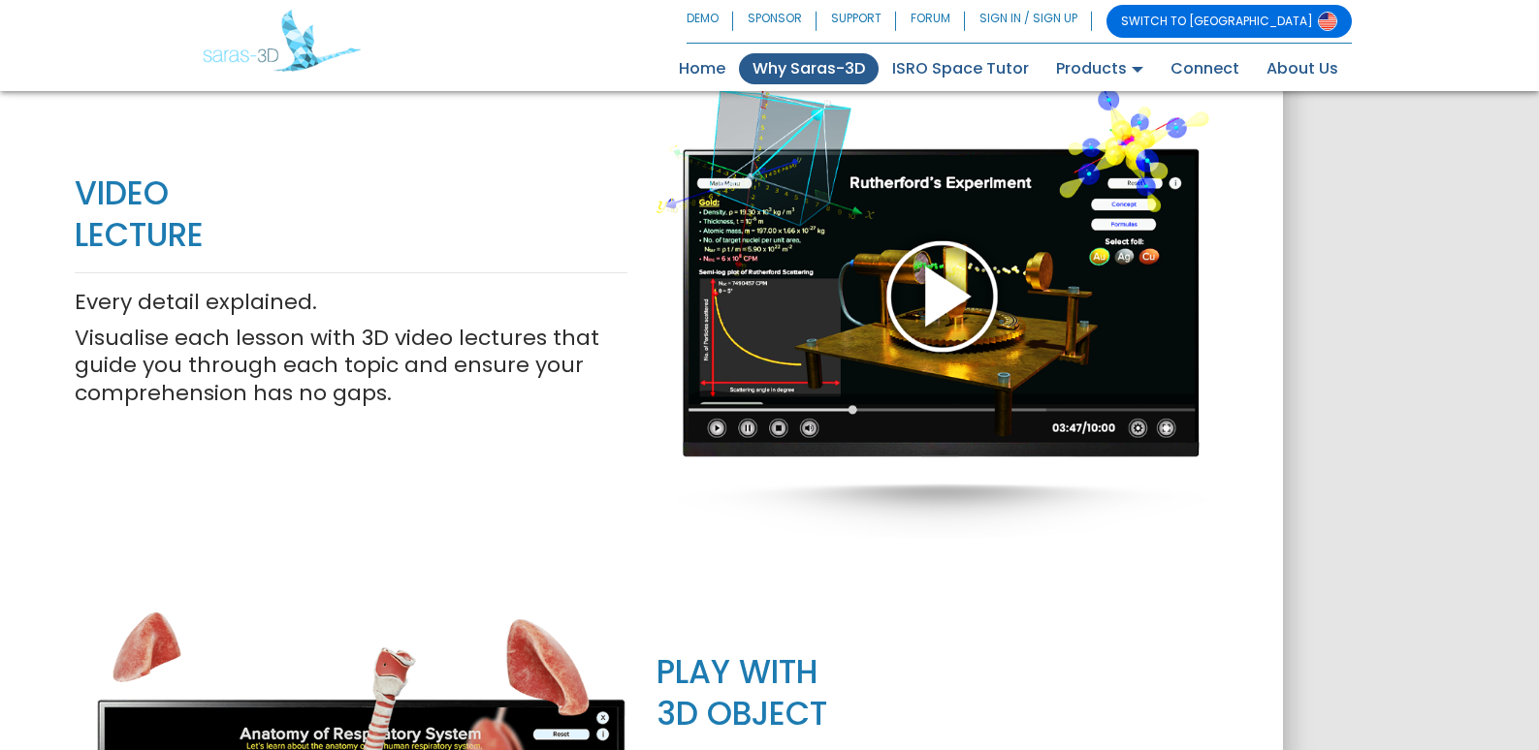
scroll to position [2424, 0]
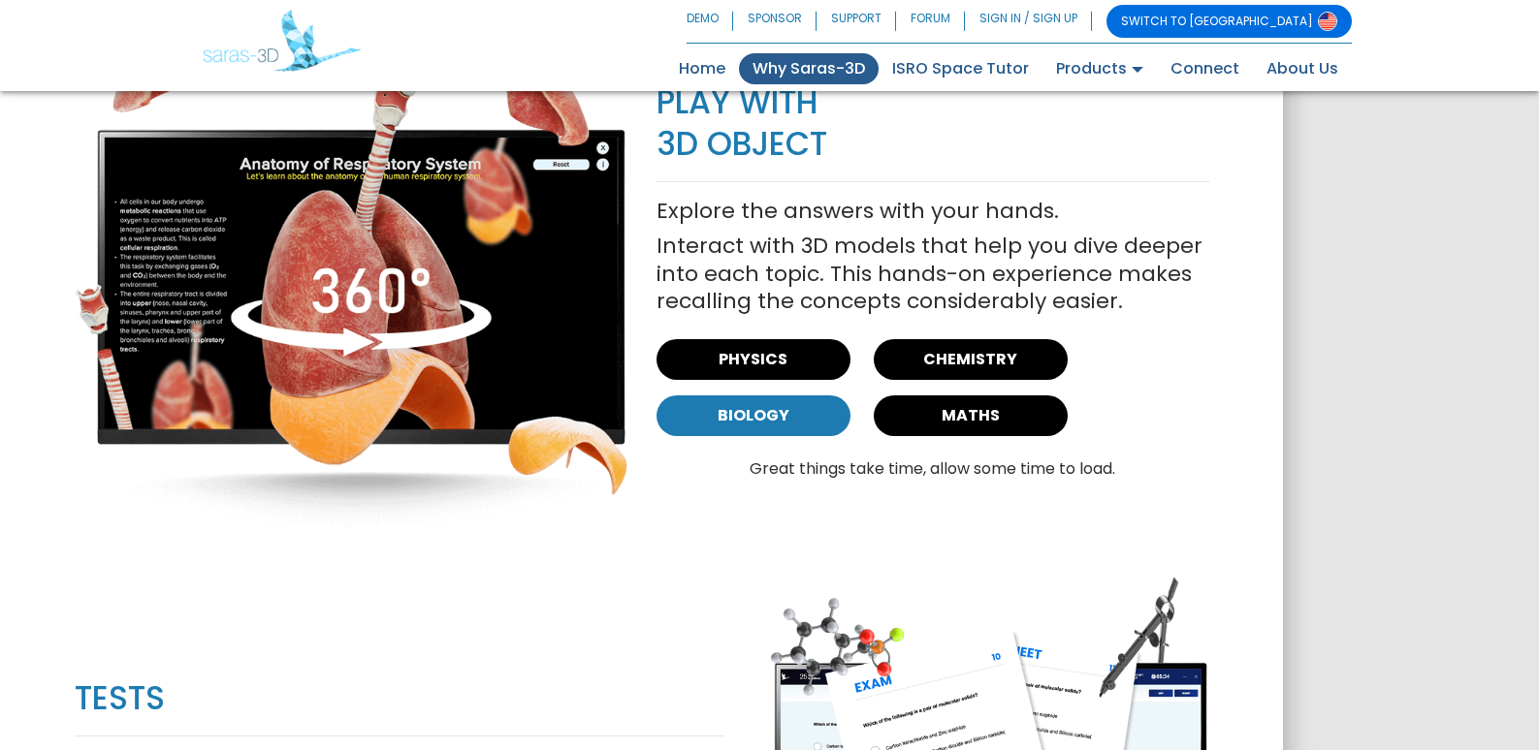
click at [806, 412] on link "BIOLOGY" at bounding box center [753, 416] width 194 height 41
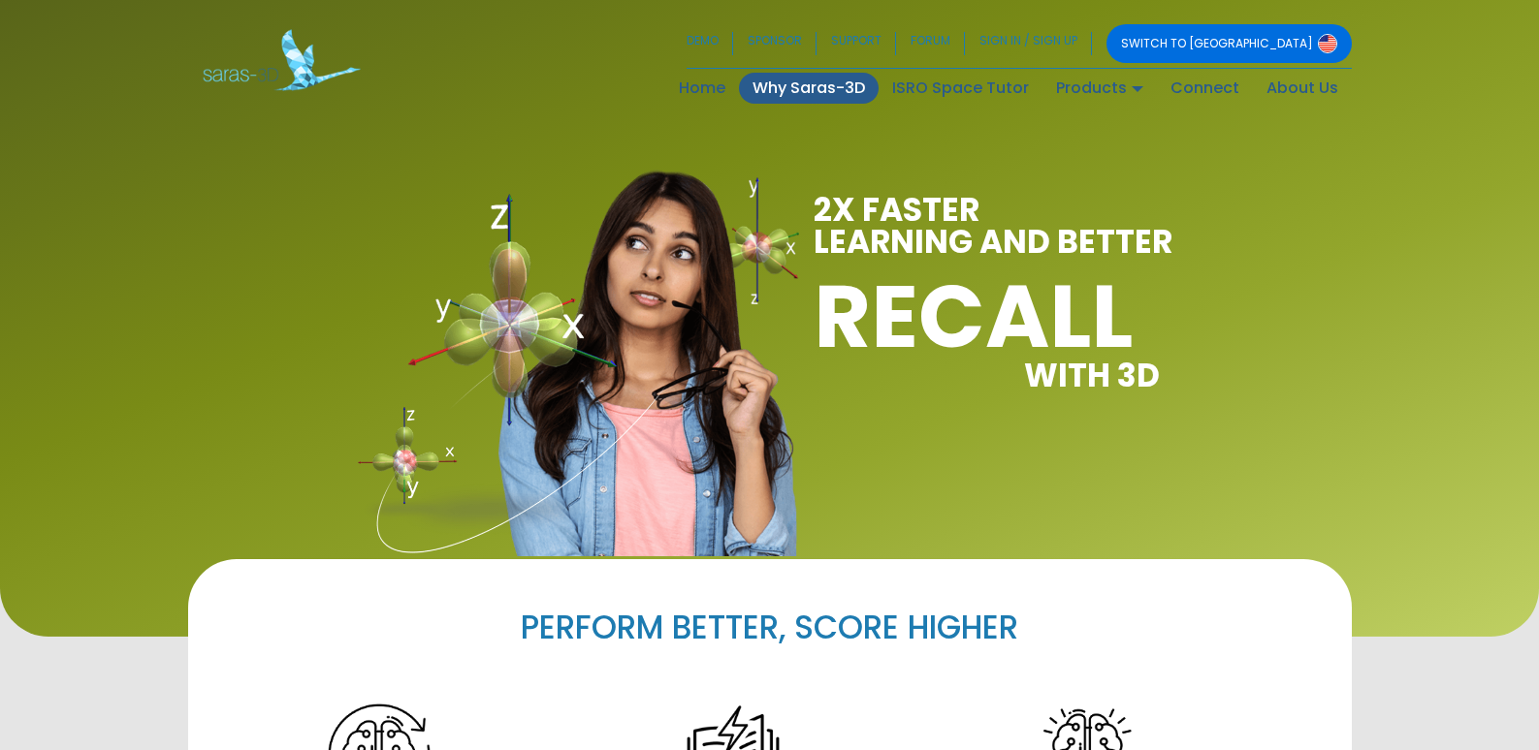
scroll to position [0, 0]
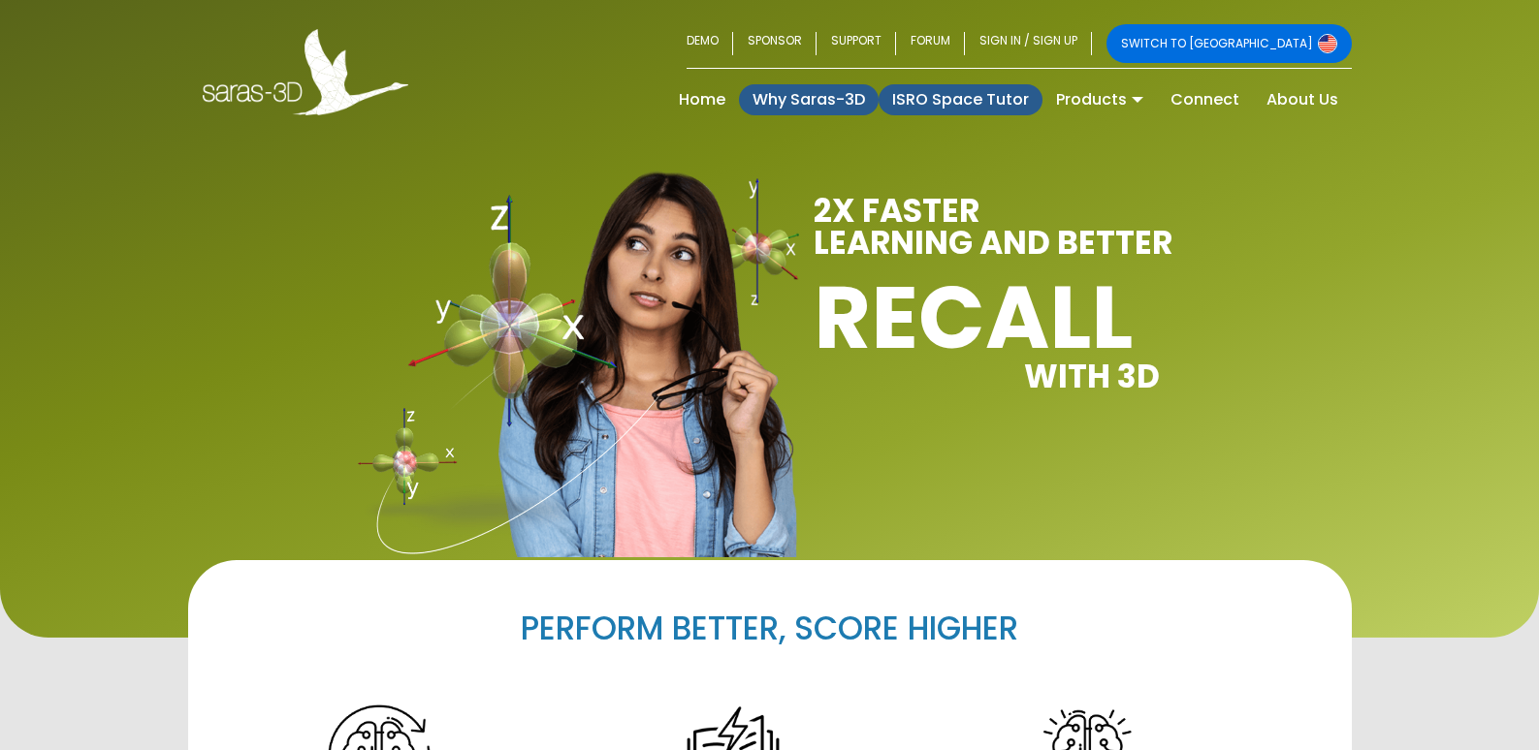
click at [966, 92] on link "ISRO Space Tutor" at bounding box center [960, 99] width 164 height 31
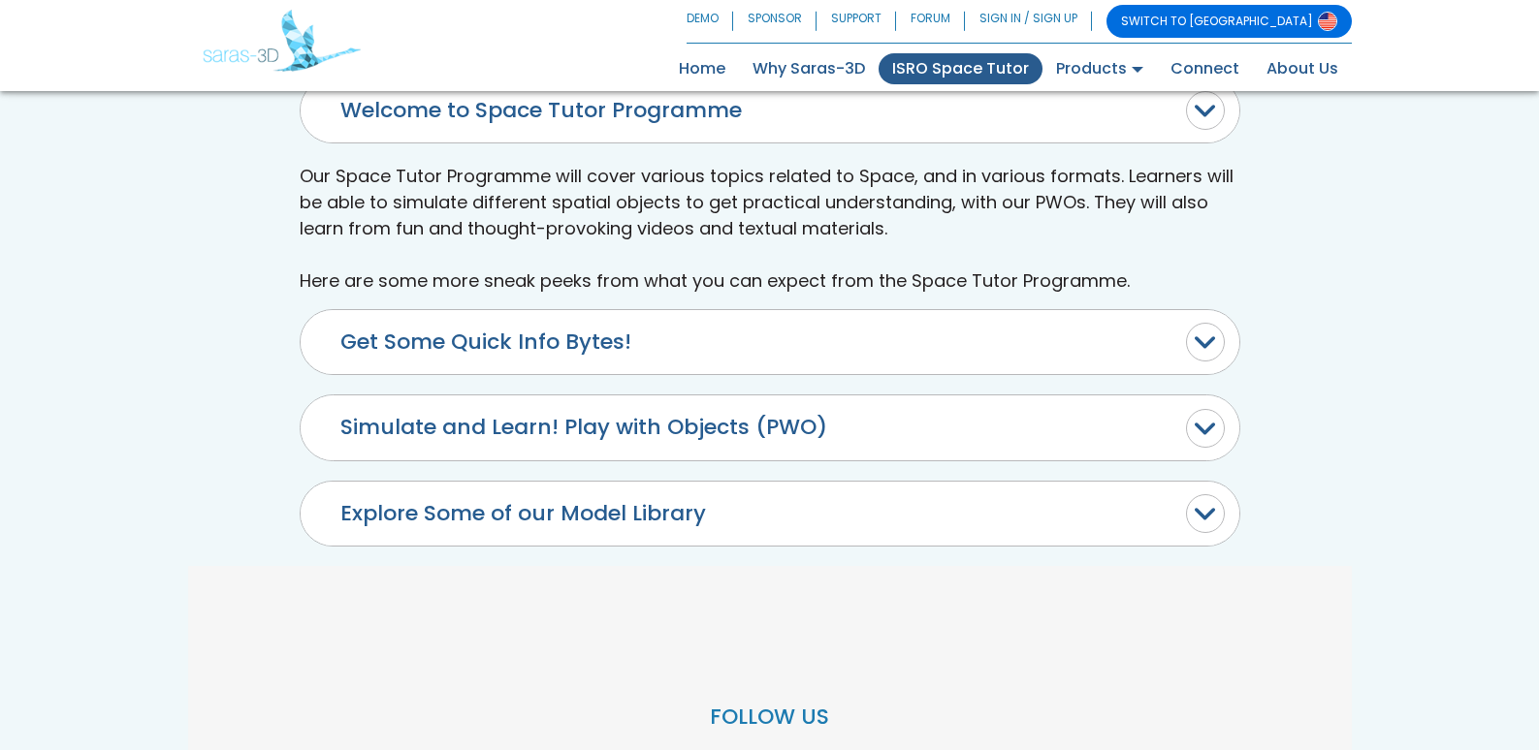
scroll to position [969, 0]
click at [1131, 348] on button "Get Some Quick Info Bytes!" at bounding box center [770, 341] width 938 height 64
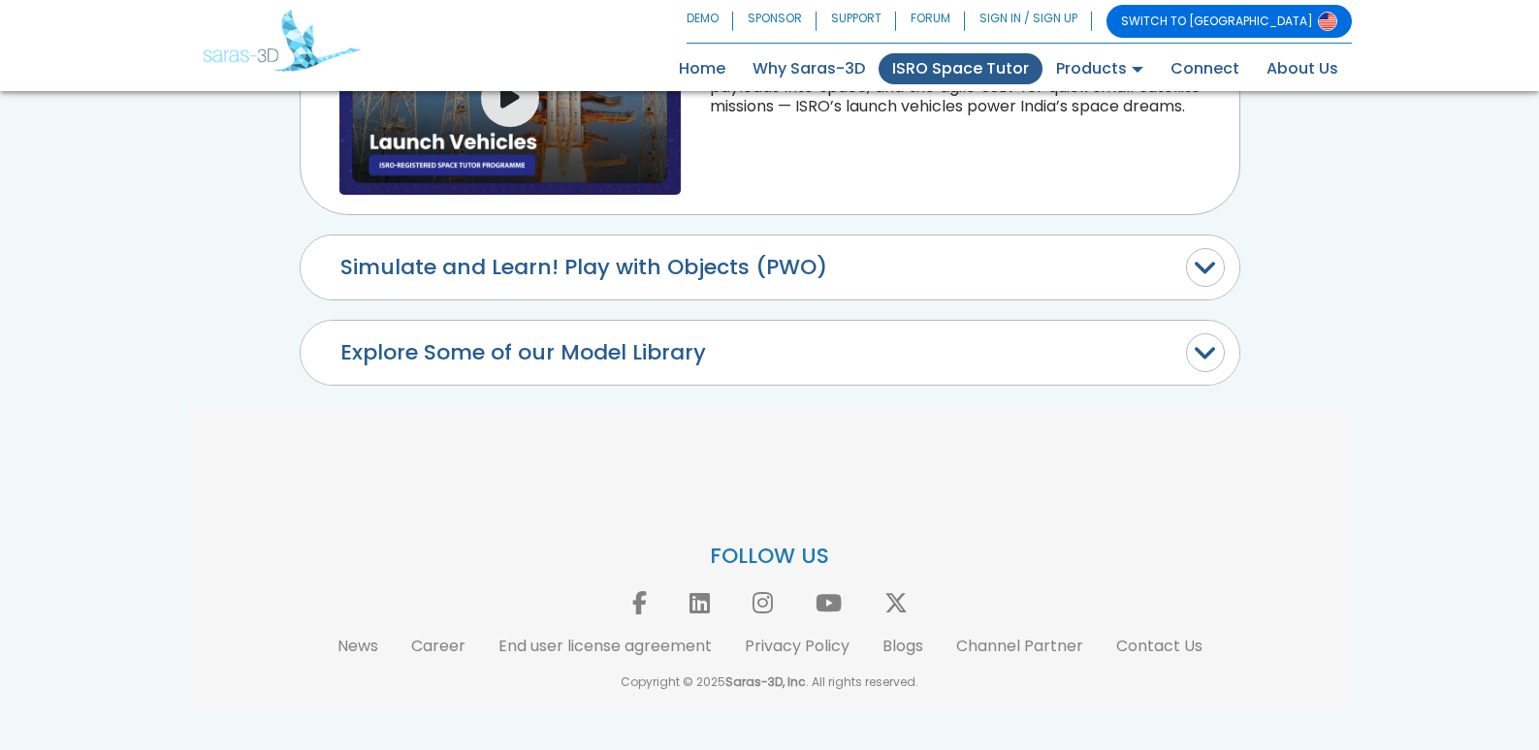
scroll to position [2104, 0]
